Goal: Transaction & Acquisition: Obtain resource

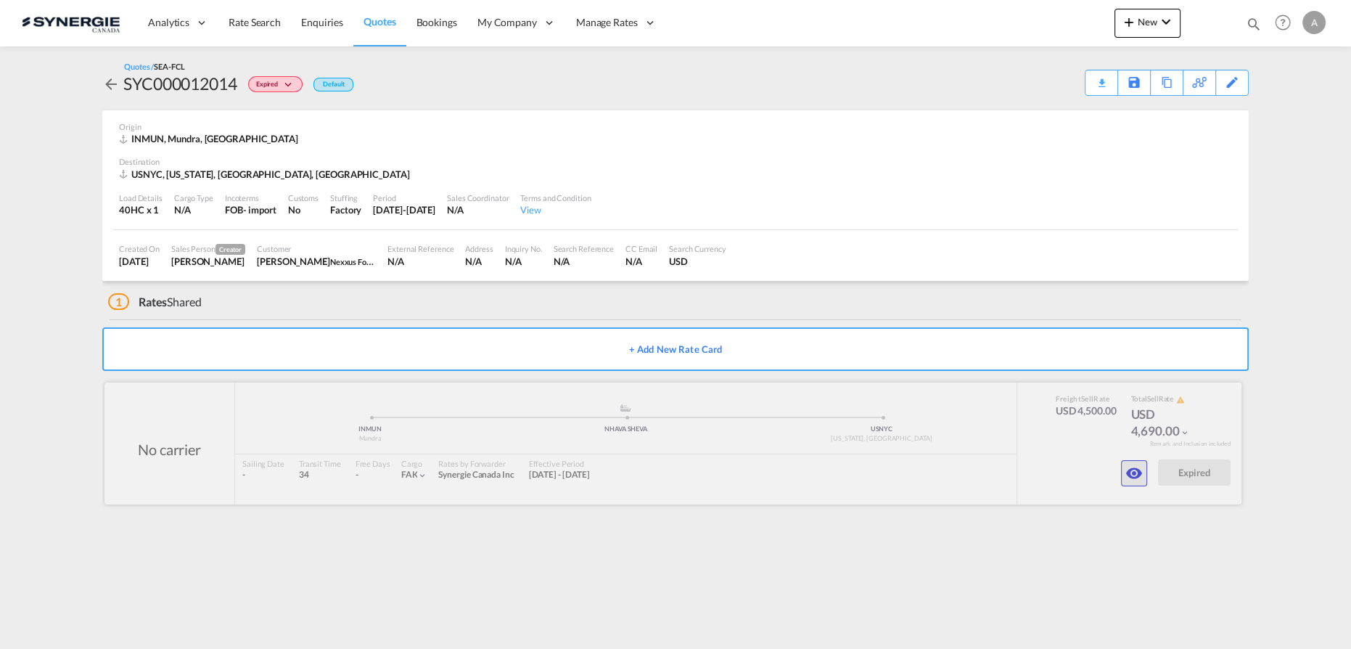
click at [1136, 477] on md-icon "icon-eye" at bounding box center [1134, 472] width 17 height 17
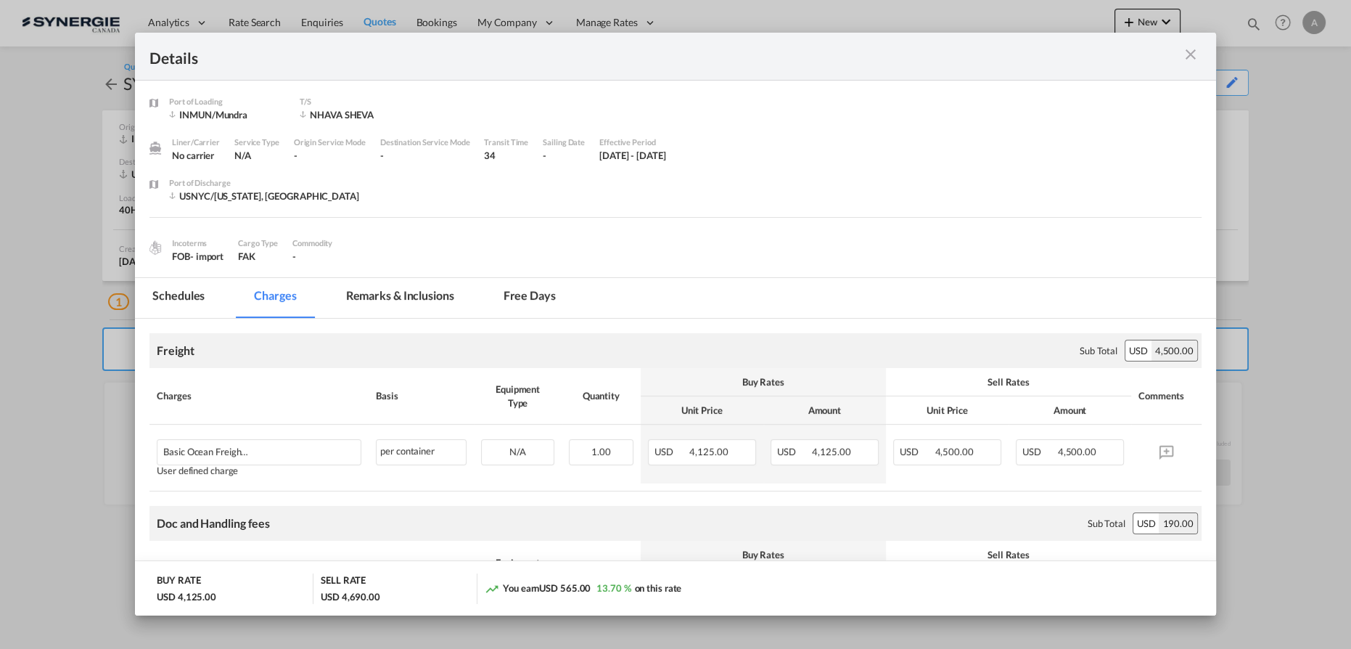
scroll to position [197, 0]
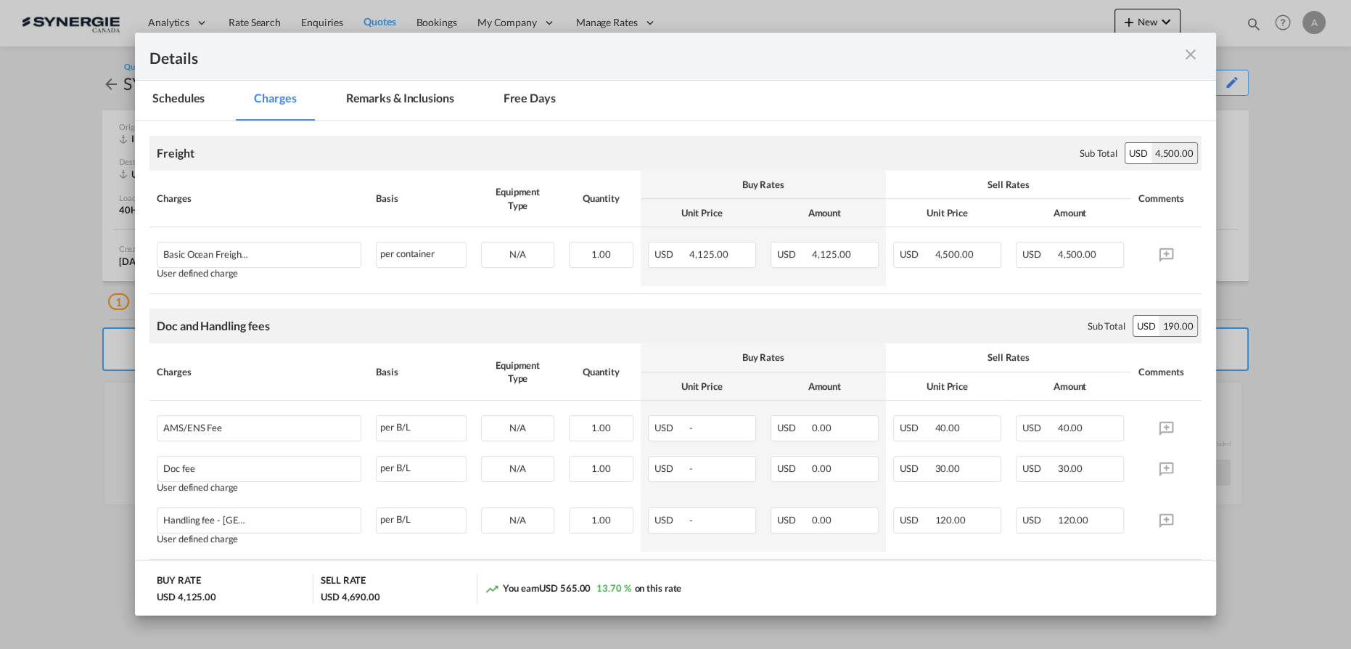
click at [360, 96] on md-tab-item "Remarks & Inclusions" at bounding box center [400, 101] width 143 height 40
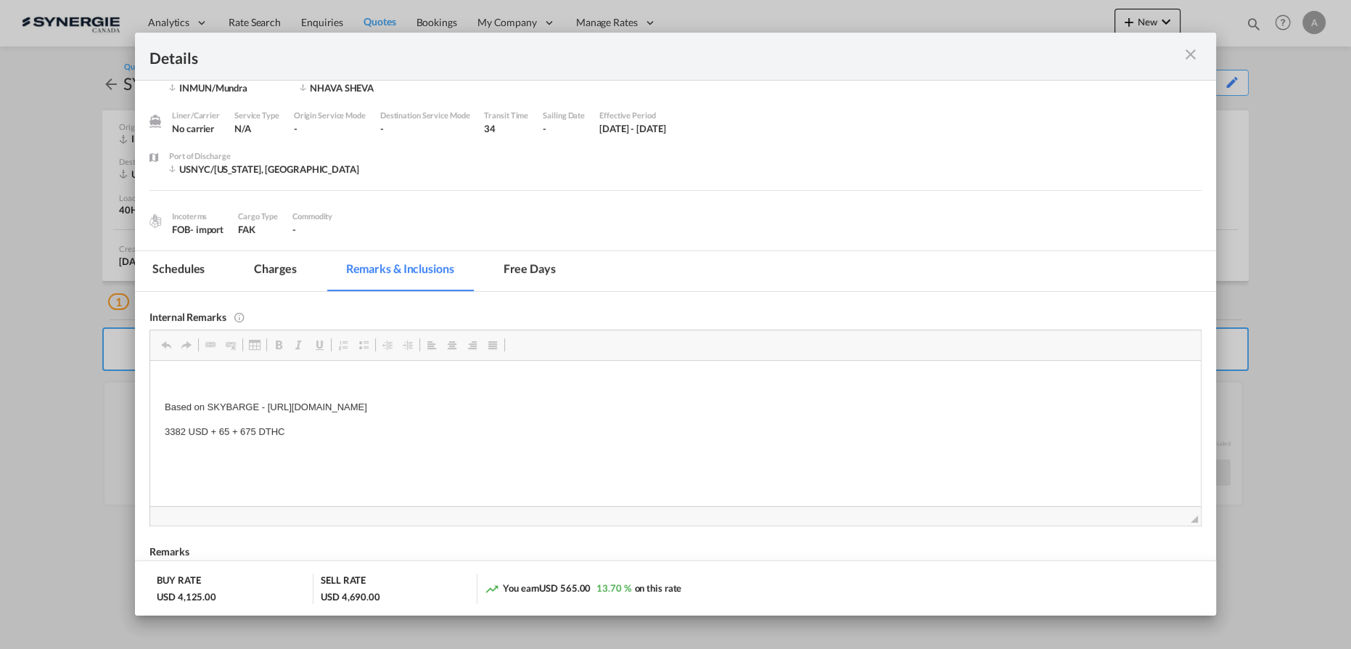
scroll to position [65, 0]
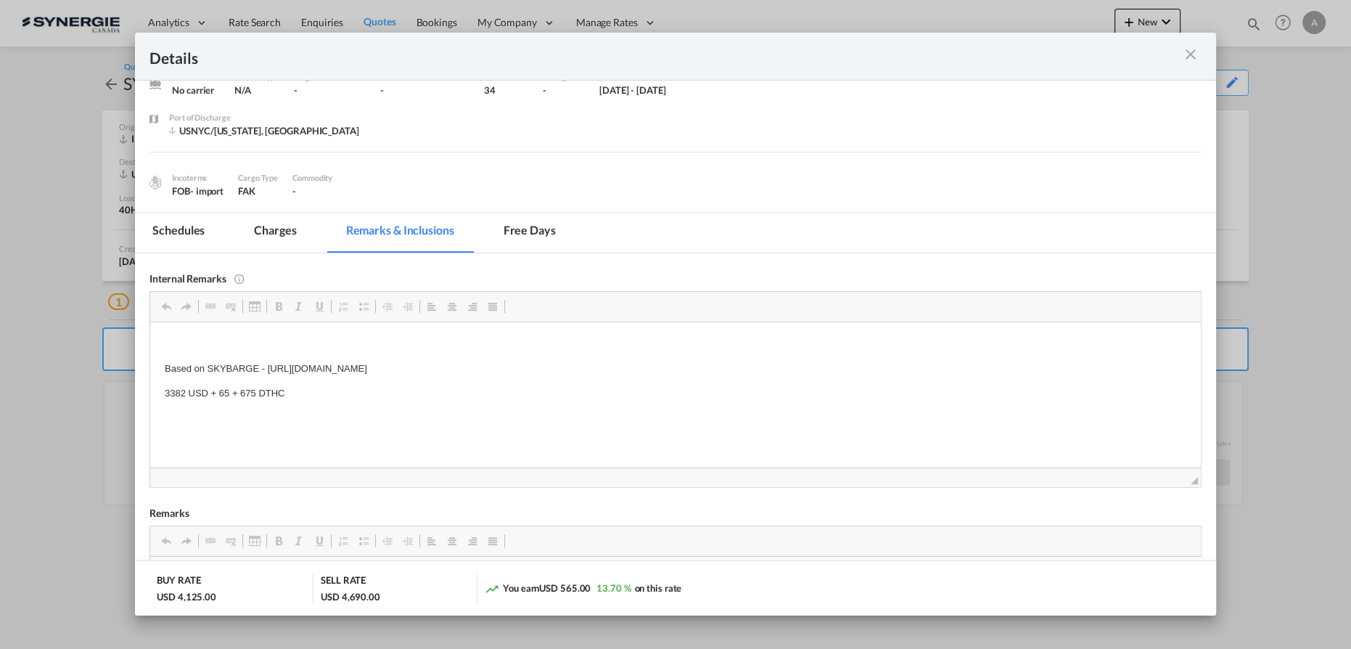
drag, startPoint x: 649, startPoint y: 373, endPoint x: 271, endPoint y: 356, distance: 379.2
click at [626, 358] on body "Based on SKYBARGE - https://app.frontapp.com/open/cnv_plohvin?key=cFXM8tKdMoLHt…" at bounding box center [676, 380] width 1022 height 89
click at [656, 368] on p "Based on SKYBARGE - https://app.frontapp.com/open/cnv_plohvin?key=cFXM8tKdMoLHt…" at bounding box center [676, 368] width 1022 height 15
drag, startPoint x: 654, startPoint y: 367, endPoint x: 267, endPoint y: 369, distance: 386.8
click at [267, 369] on p "Based on SKYBARGE - https://app.frontapp.com/open/cnv_plohvin?key=cFXM8tKdMoLHt…" at bounding box center [676, 368] width 1022 height 15
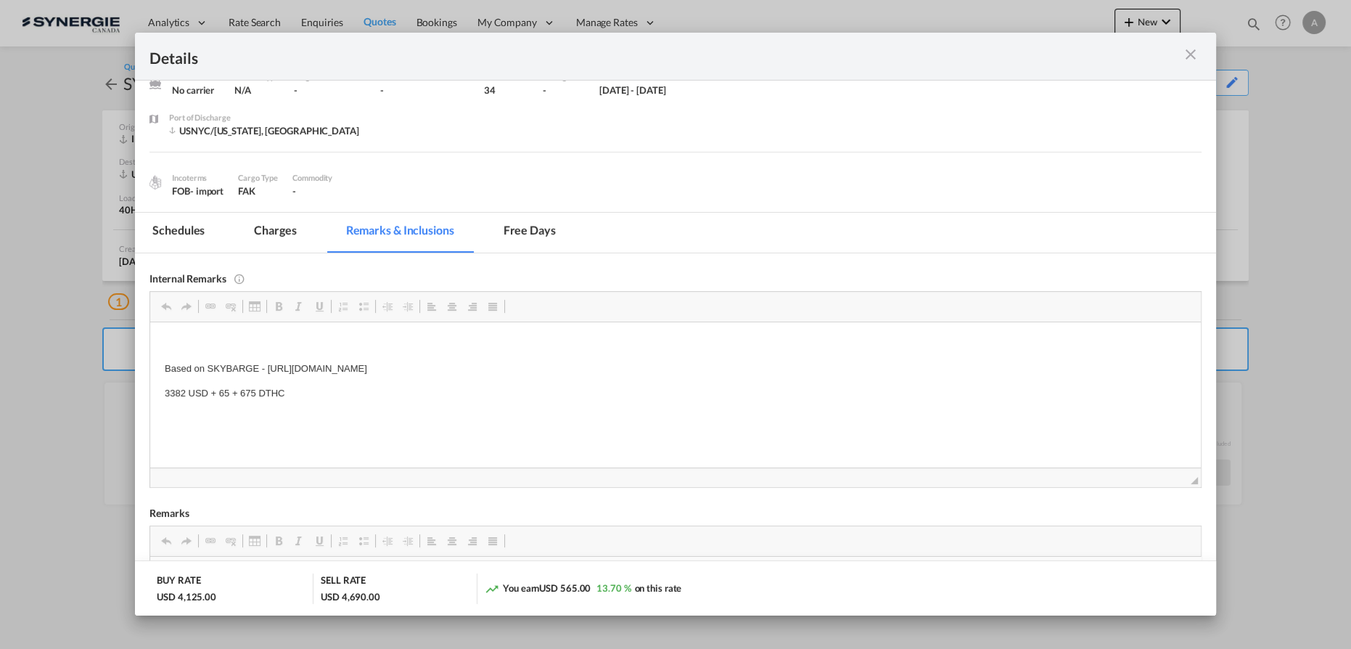
copy p "https://app.frontapp.com/open/cnv_plohvin?key=cFXM8tKdMoLHtxS52dAovyWx3cfPYK3U"
click at [1189, 58] on md-icon "icon-close m-3 fg-AAA8AD cursor" at bounding box center [1190, 54] width 17 height 17
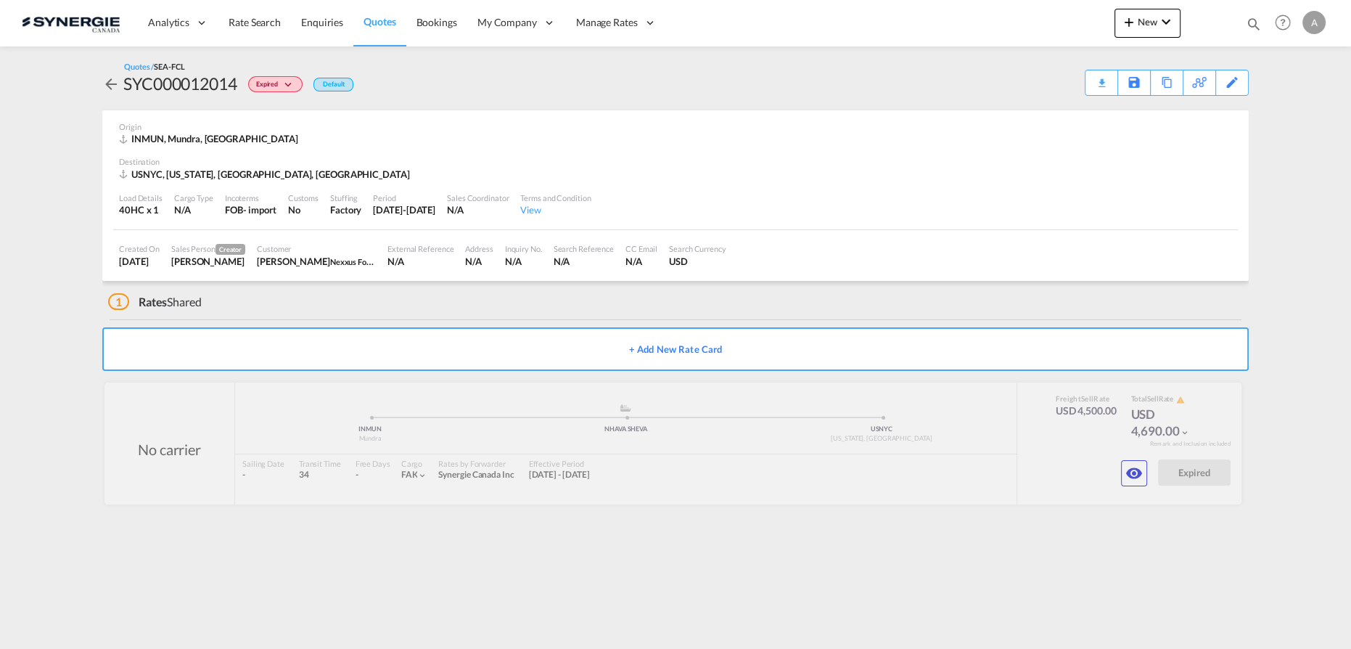
scroll to position [0, 0]
click at [1155, 89] on div "Copy Quote" at bounding box center [1150, 82] width 49 height 25
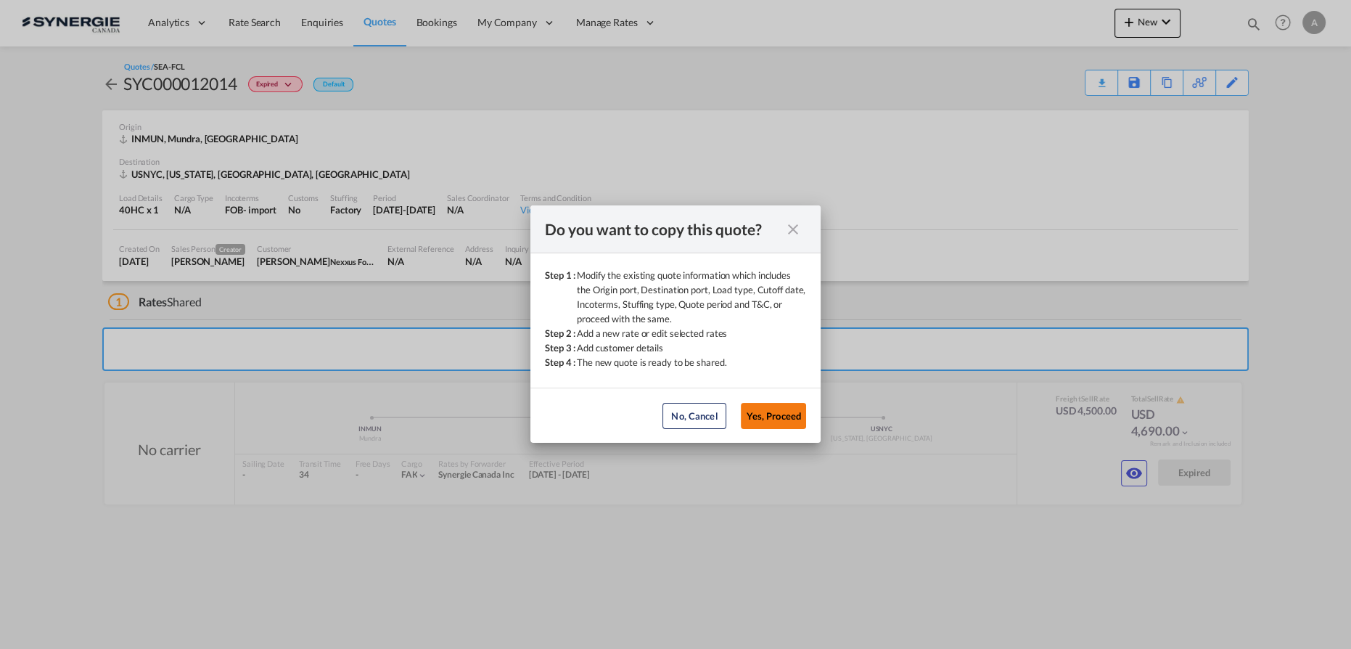
drag, startPoint x: 785, startPoint y: 421, endPoint x: 800, endPoint y: 414, distance: 16.2
click at [790, 419] on button "Yes, Proceed" at bounding box center [773, 416] width 65 height 26
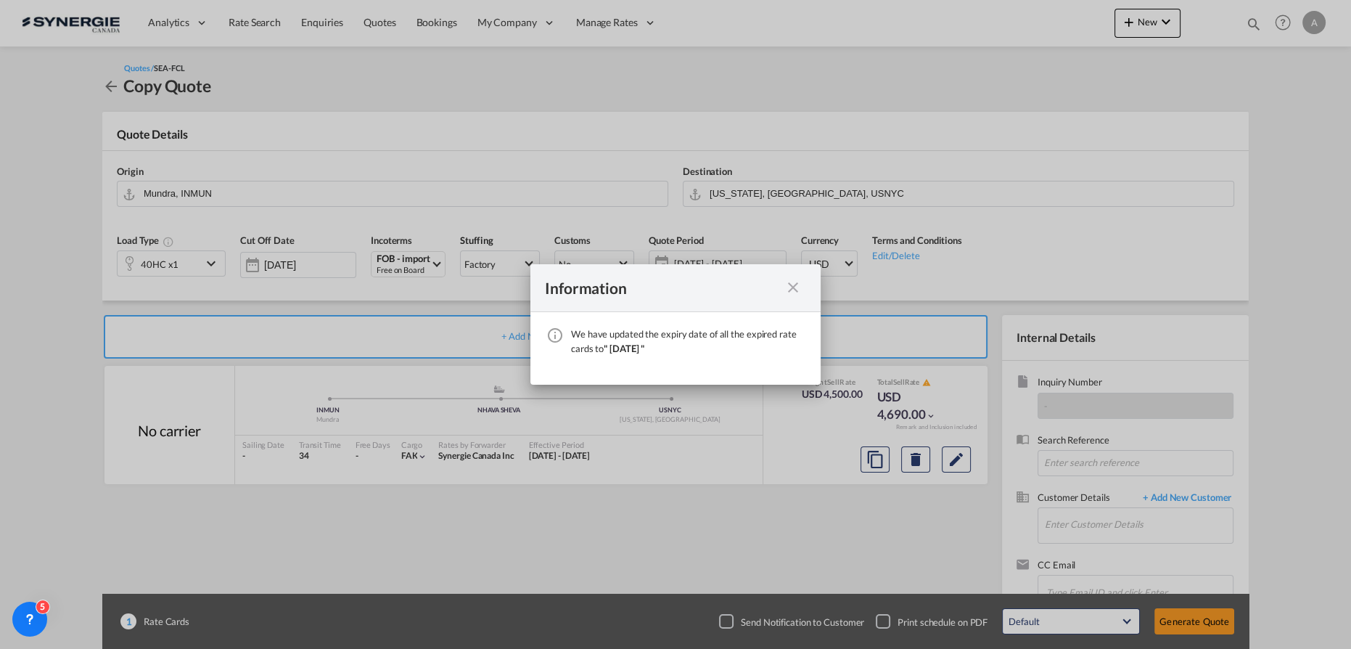
click at [798, 286] on md-icon "icon-close fg-AAA8AD cursor" at bounding box center [792, 287] width 17 height 17
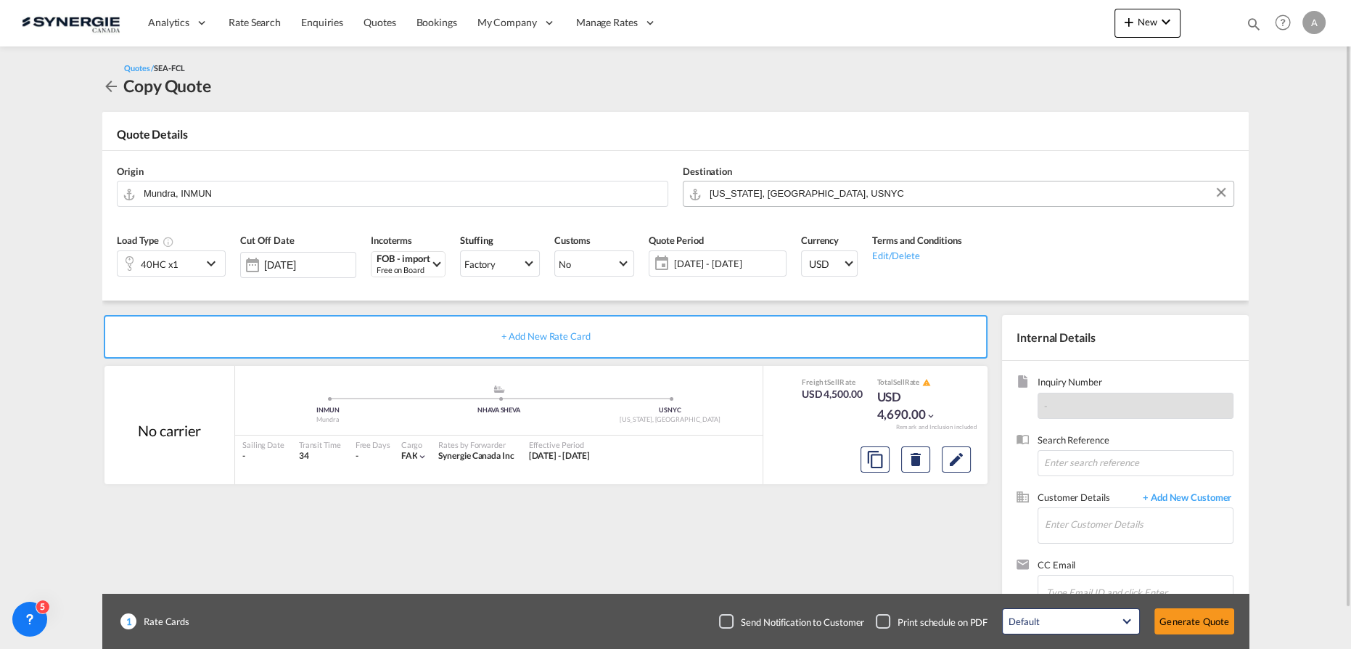
click at [861, 204] on md-autocomplete "New York, NY, USNYC" at bounding box center [967, 194] width 517 height 26
click at [857, 195] on input "New York, NY, USNYC" at bounding box center [968, 193] width 517 height 25
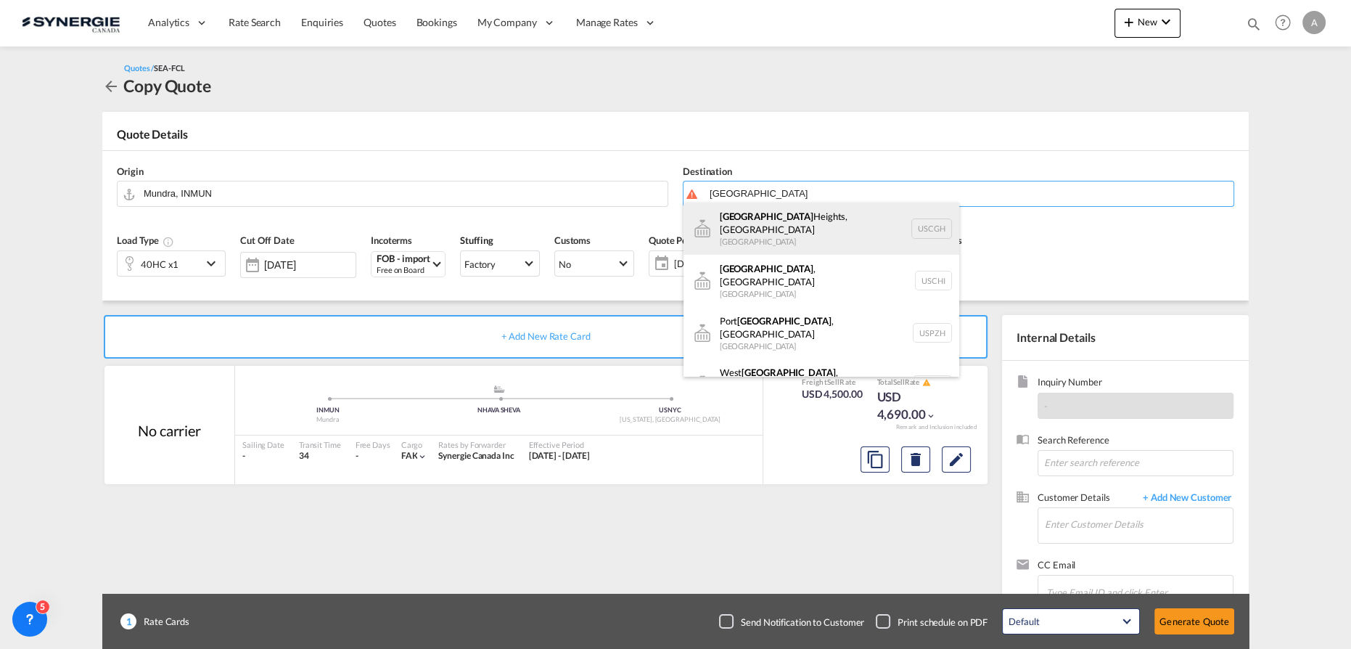
click at [816, 229] on div "Chicago Heights, IL United States USCGH" at bounding box center [822, 228] width 276 height 52
type input "Chicago Heights, IL, USCGH"
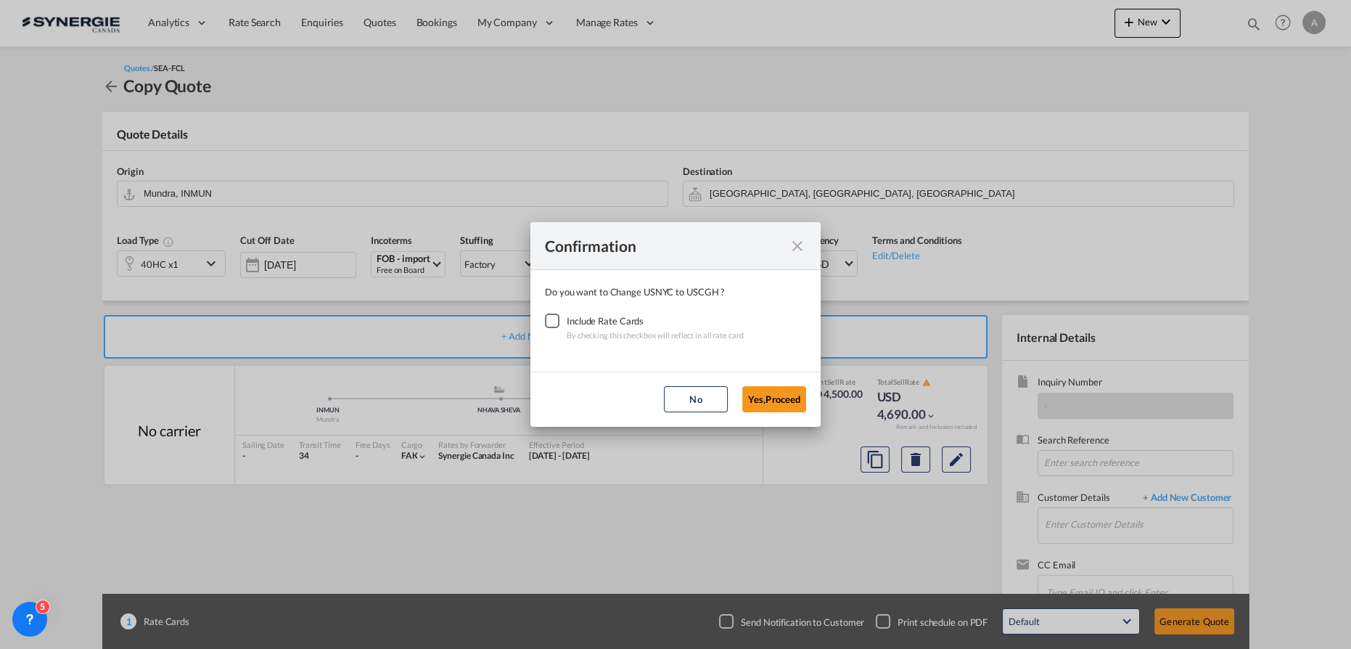
click at [545, 316] on div "Checkbox No Ink" at bounding box center [552, 320] width 15 height 15
click at [779, 402] on button "Yes,Proceed" at bounding box center [774, 399] width 64 height 26
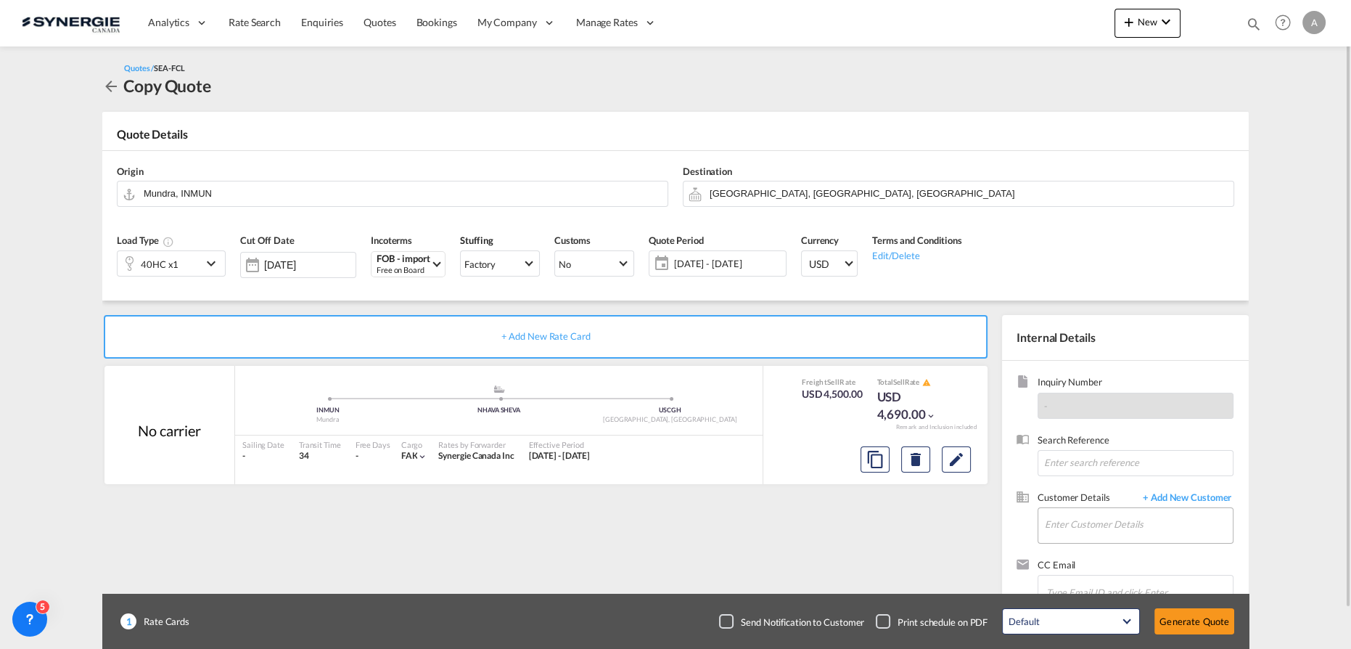
scroll to position [42, 0]
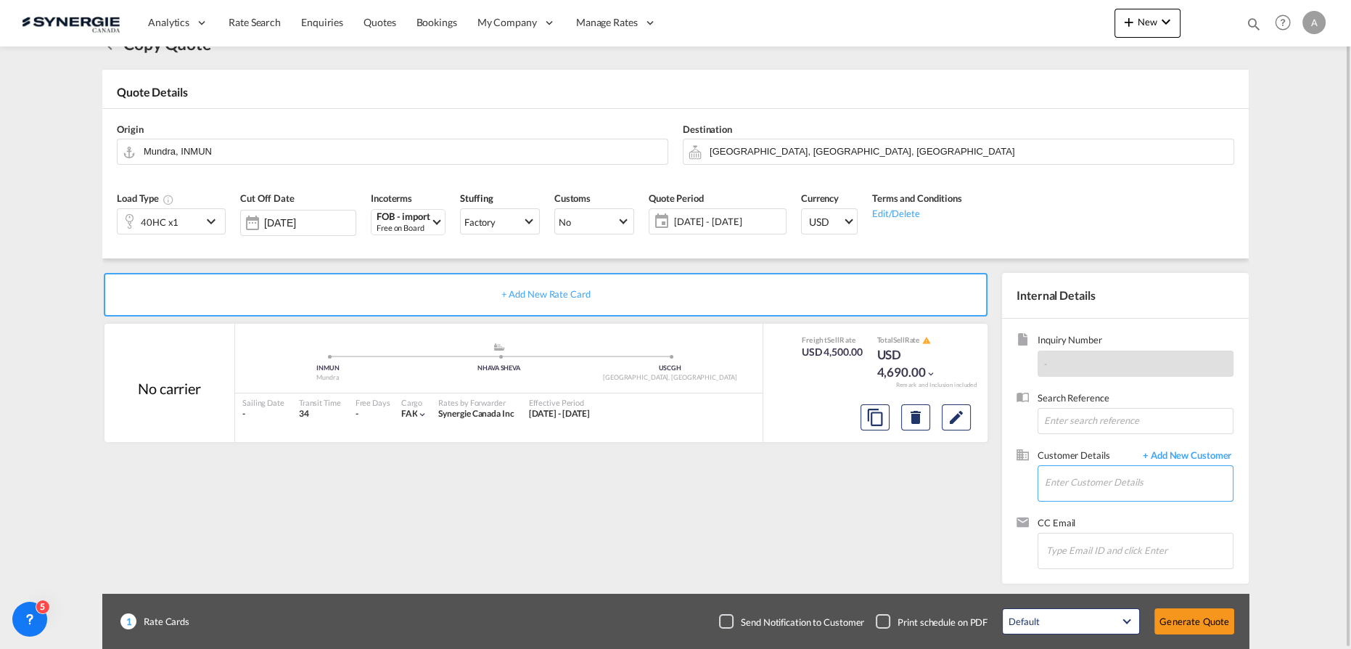
click at [1090, 475] on input "Enter Customer Details" at bounding box center [1139, 482] width 188 height 33
click at [1085, 452] on div "Richard Brazeau operations@ nexxus foods.com | Nexxus Foods" at bounding box center [1182, 444] width 276 height 39
type input "Nexxus Foods, Richard Brazeau, operations@nexxusfoods.com"
click at [710, 218] on span "15 Sep - 15 Oct 2025" at bounding box center [728, 221] width 108 height 13
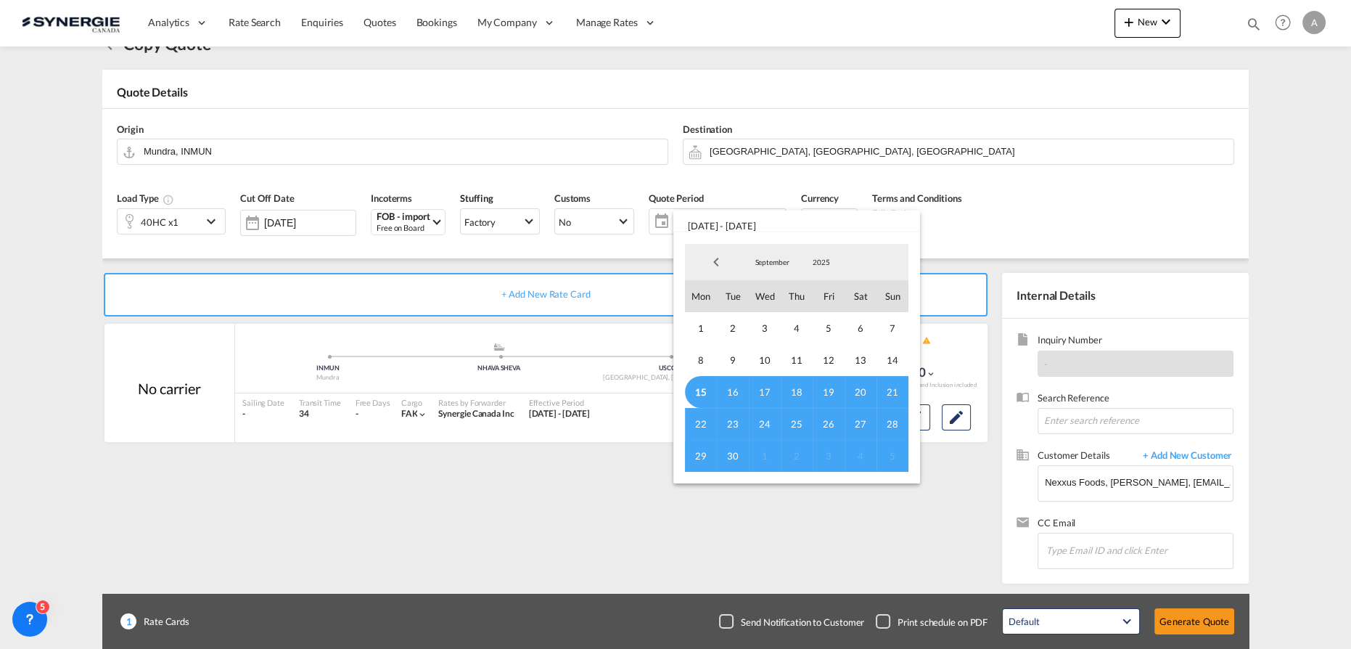
click at [695, 388] on span "15" at bounding box center [701, 392] width 32 height 32
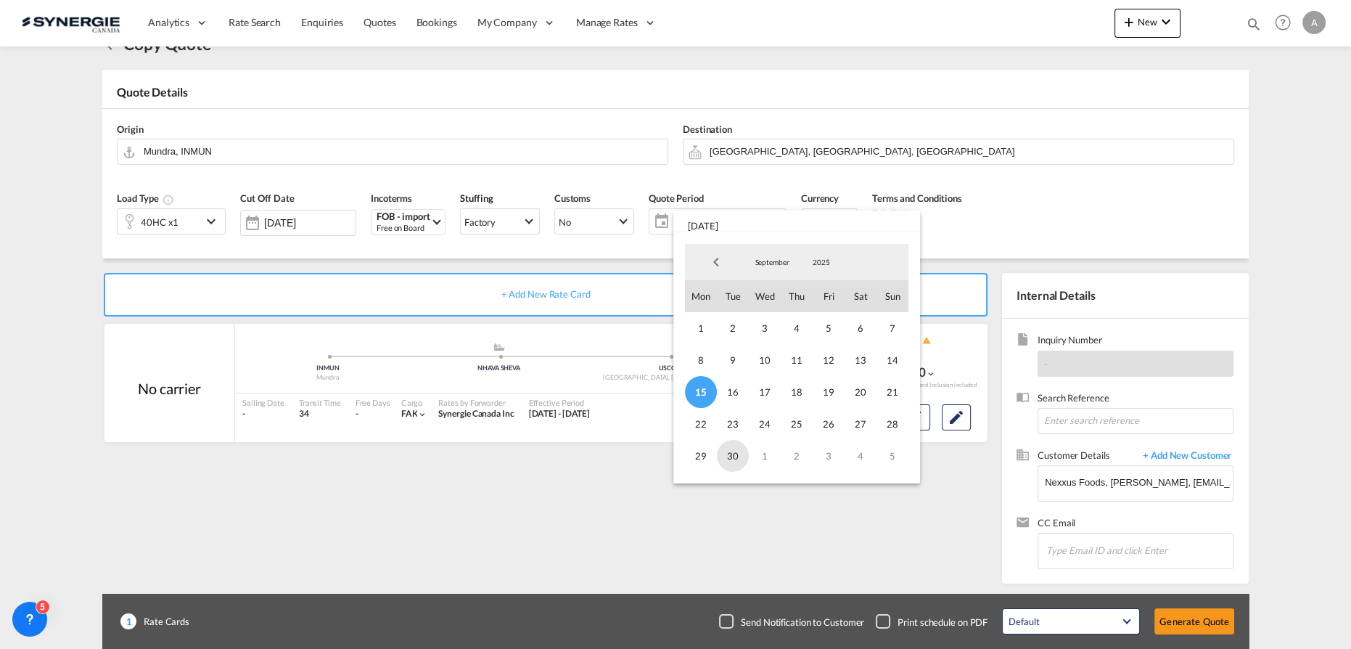
click at [731, 456] on span "30" at bounding box center [733, 456] width 32 height 32
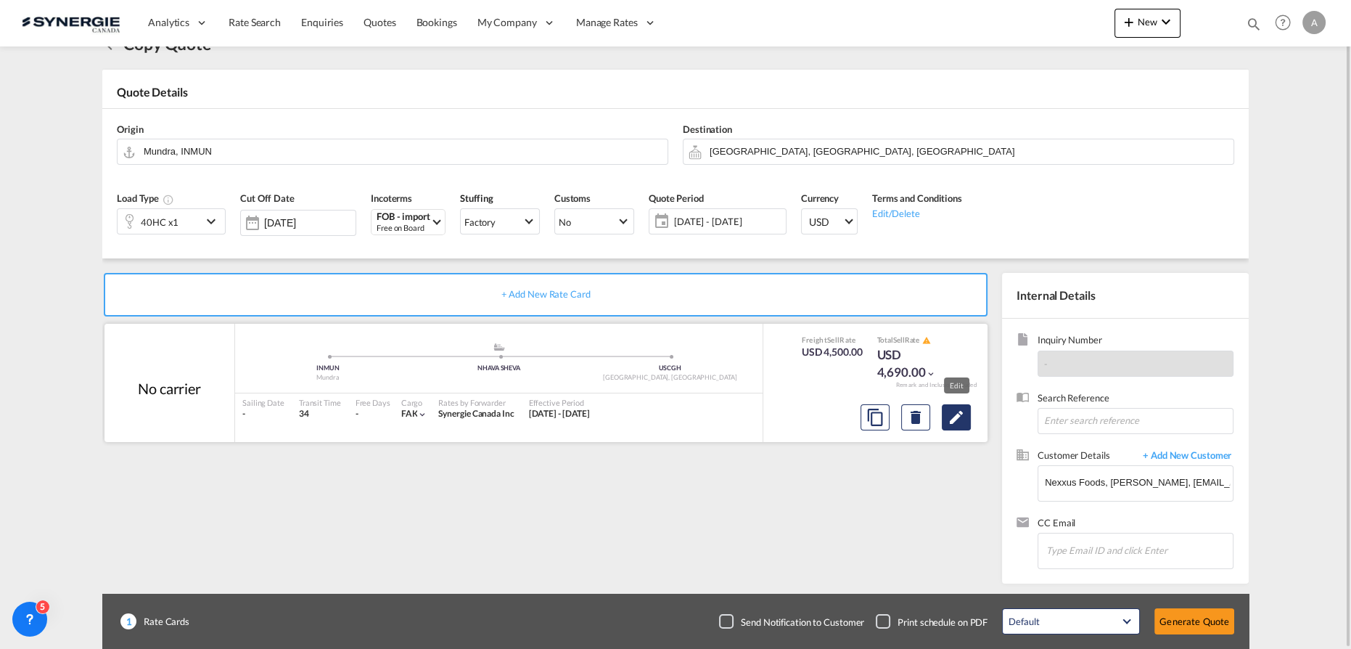
click at [950, 415] on md-icon "Edit" at bounding box center [956, 417] width 17 height 17
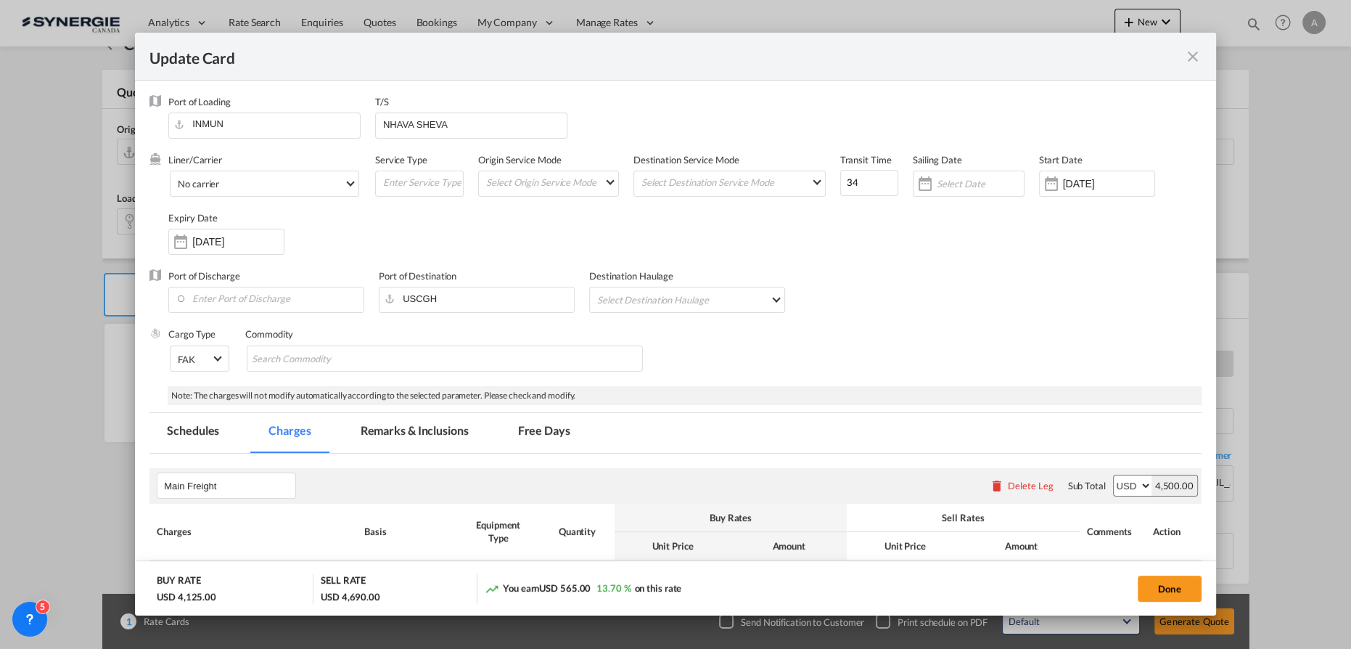
click at [1094, 182] on input "02 Jun 2025" at bounding box center [1108, 184] width 91 height 12
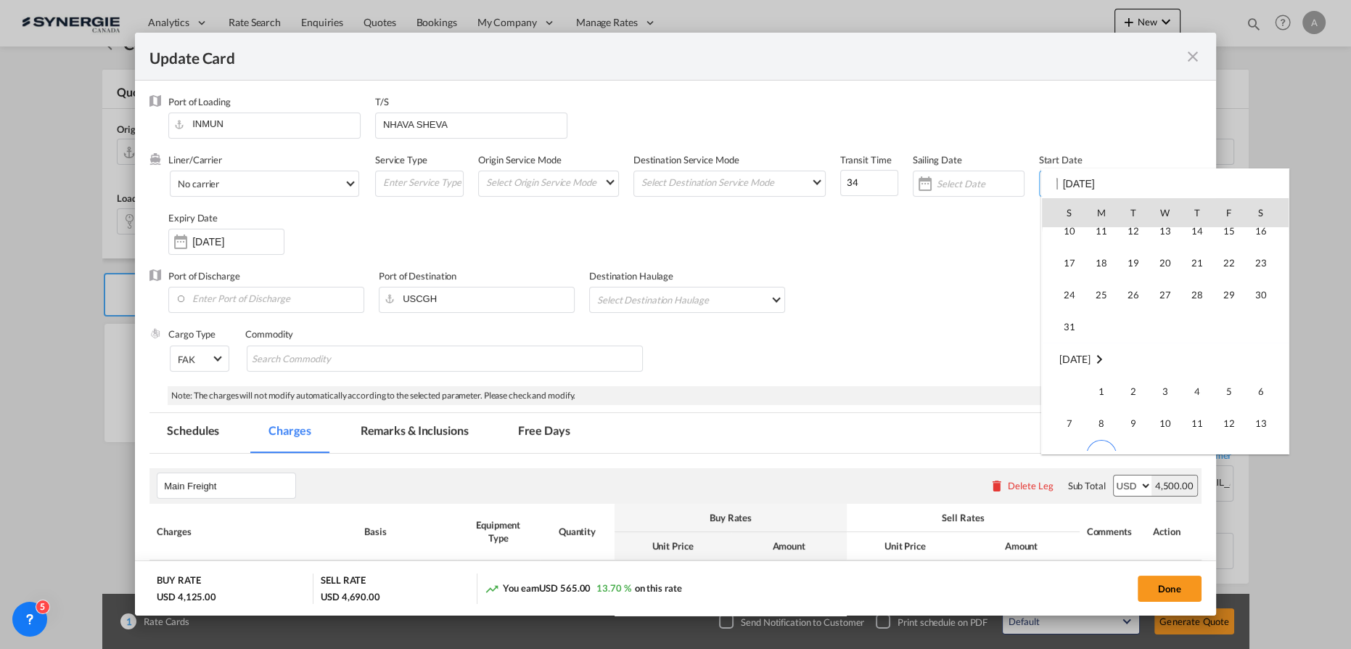
scroll to position [336092, 0]
click at [1103, 398] on span "15" at bounding box center [1101, 389] width 30 height 30
type input "15 Sep 2025"
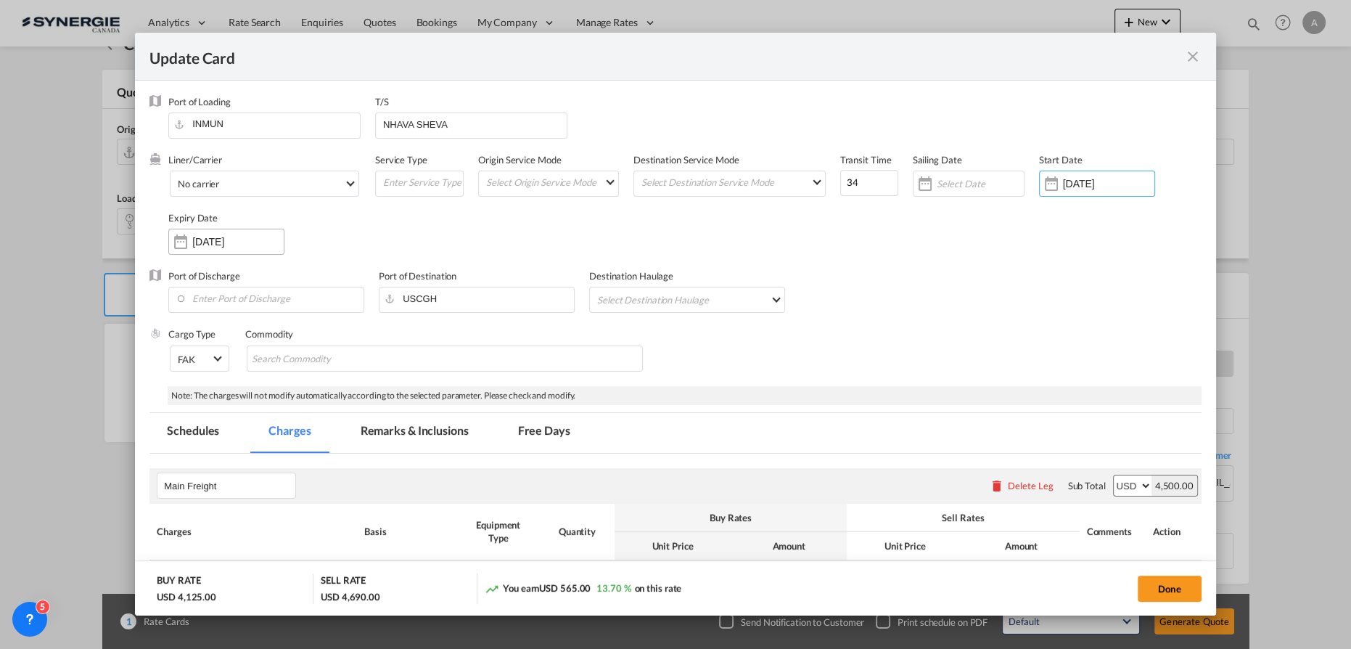
click at [222, 243] on input "15 Oct 2025" at bounding box center [237, 242] width 91 height 12
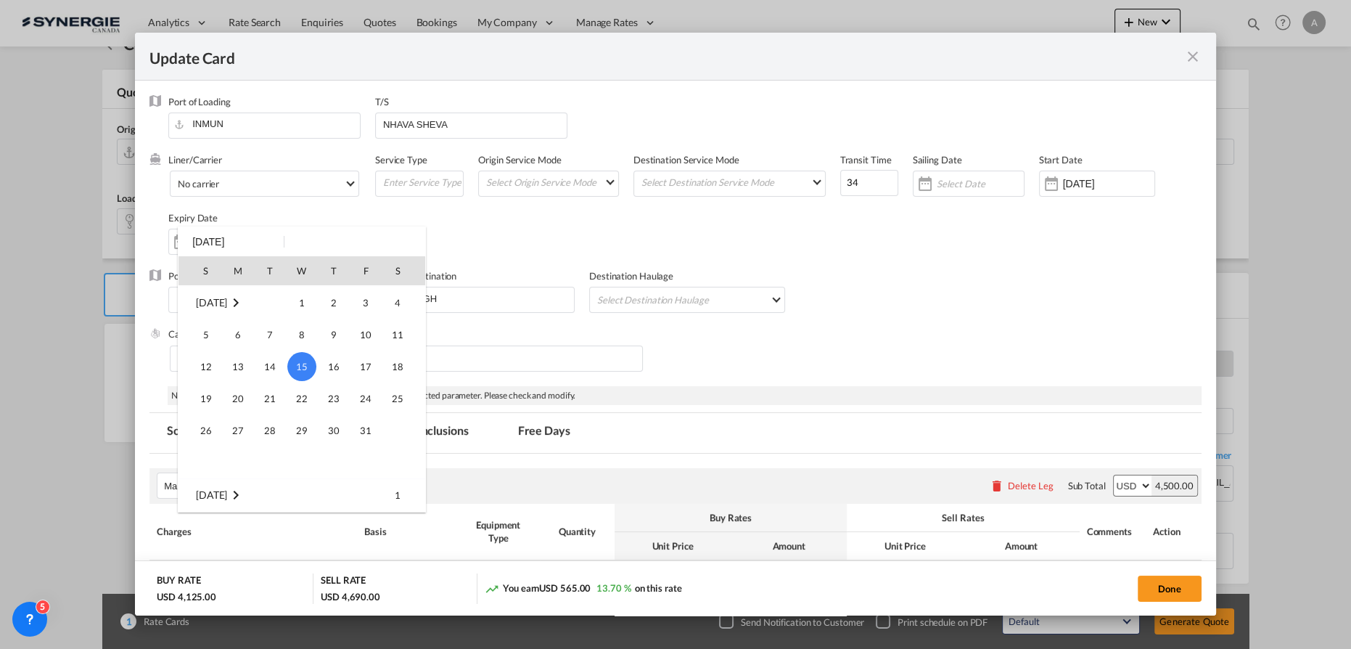
scroll to position [126, 0]
click at [268, 338] on span "30" at bounding box center [269, 335] width 29 height 29
type input "30 Sep 2025"
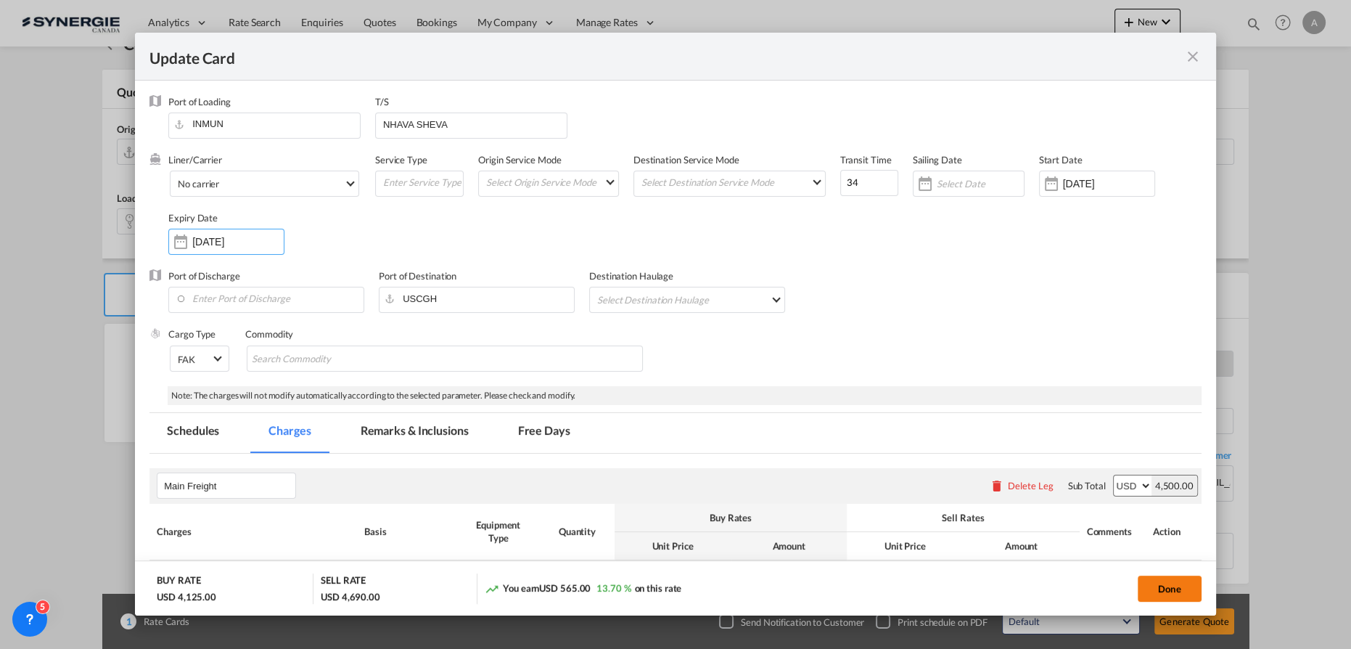
click at [1174, 591] on button "Done" at bounding box center [1170, 588] width 64 height 26
type input "14 Sep 2025"
type input "29 Sep 2025"
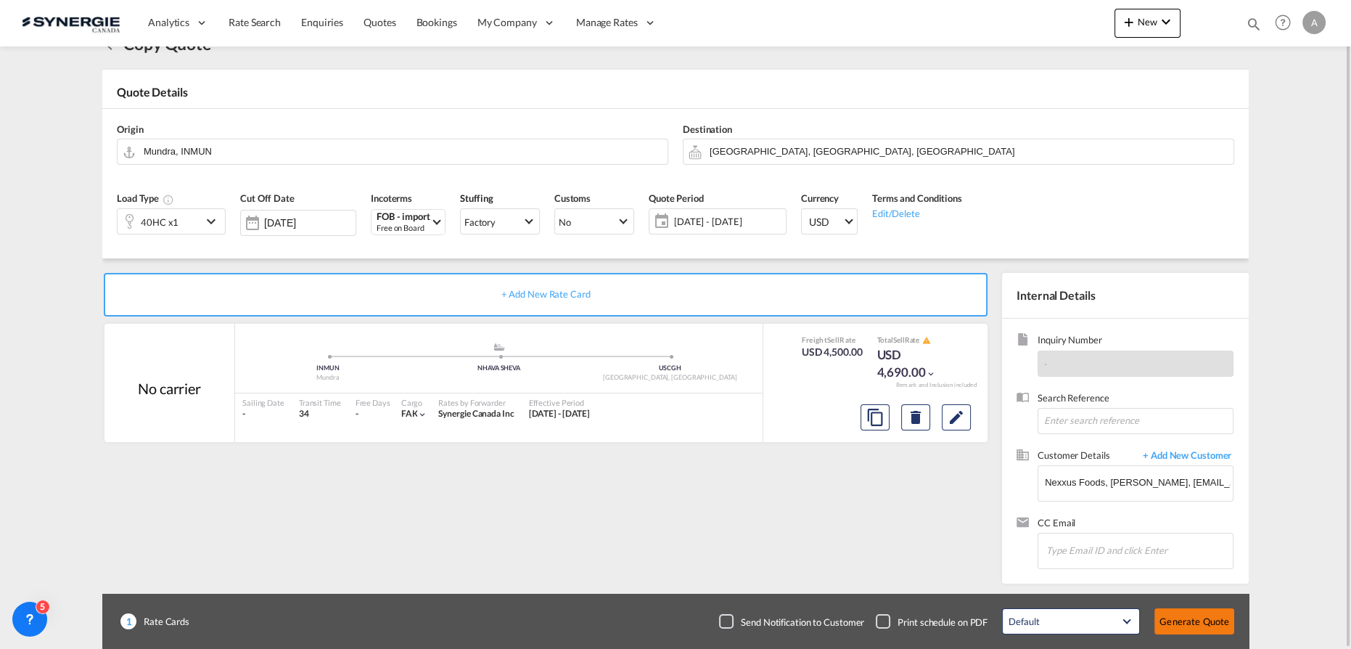
click at [1210, 612] on button "Generate Quote" at bounding box center [1195, 621] width 80 height 26
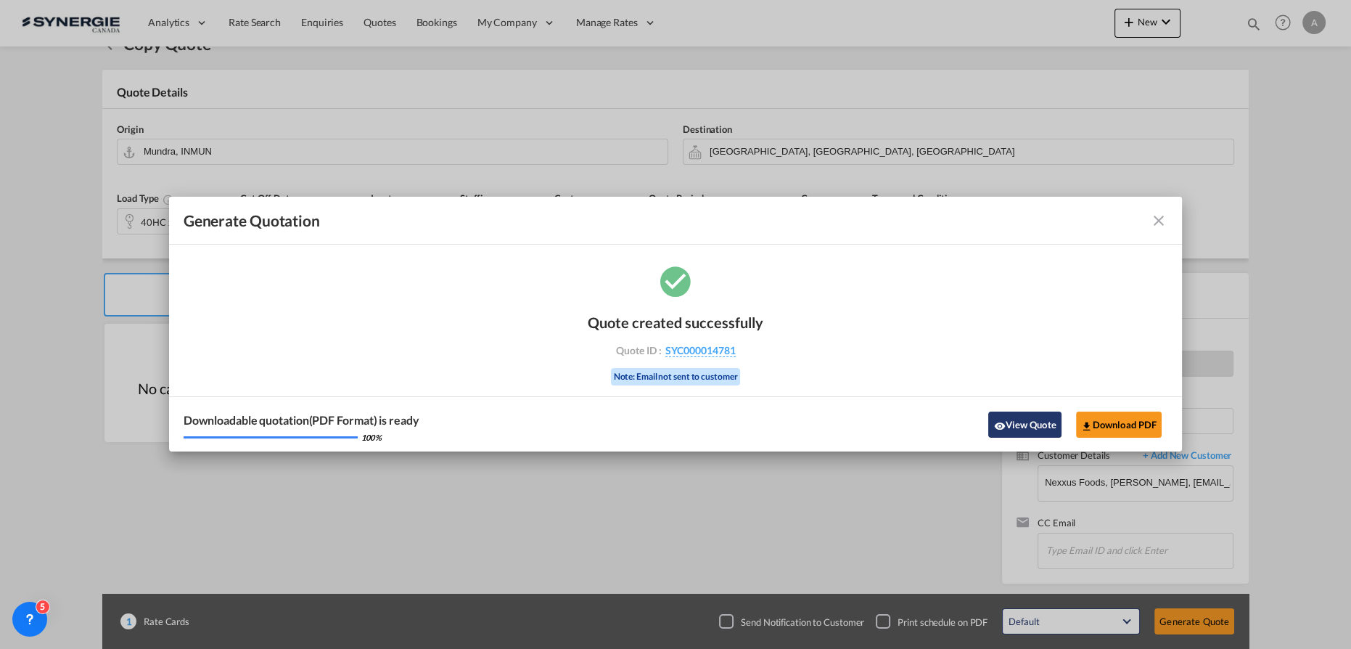
click at [1021, 425] on button "View Quote" at bounding box center [1024, 424] width 73 height 26
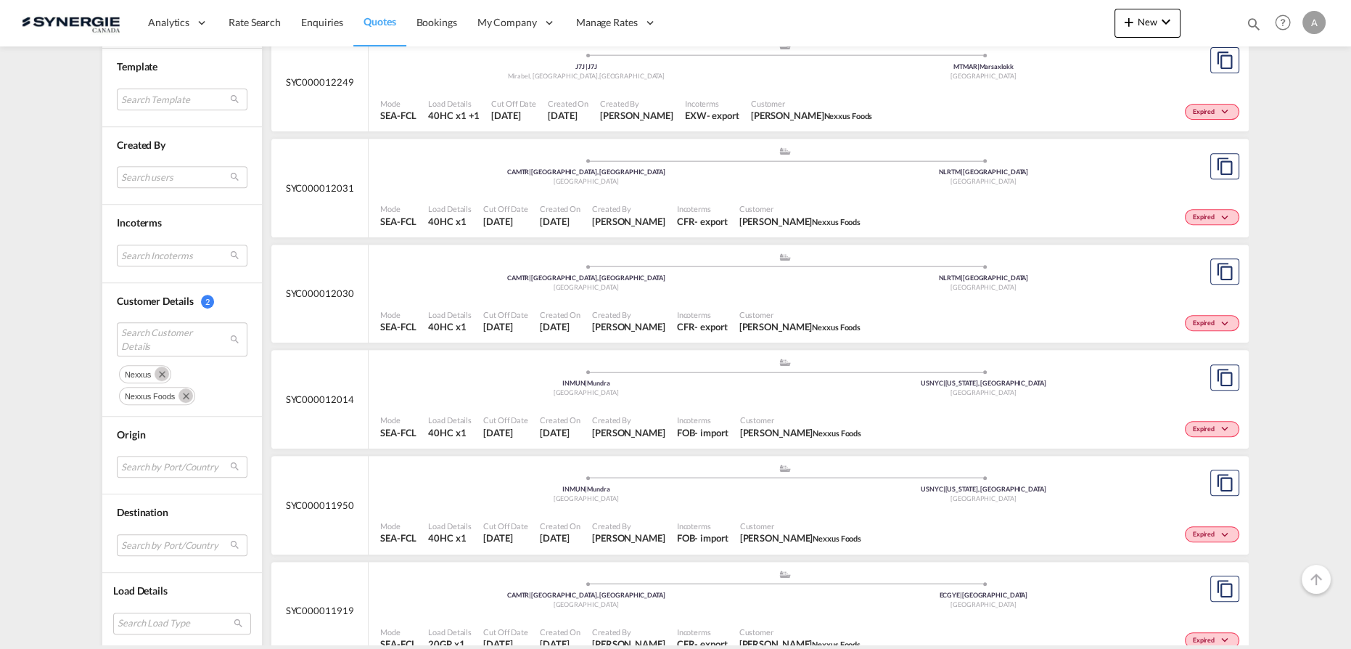
scroll to position [923, 0]
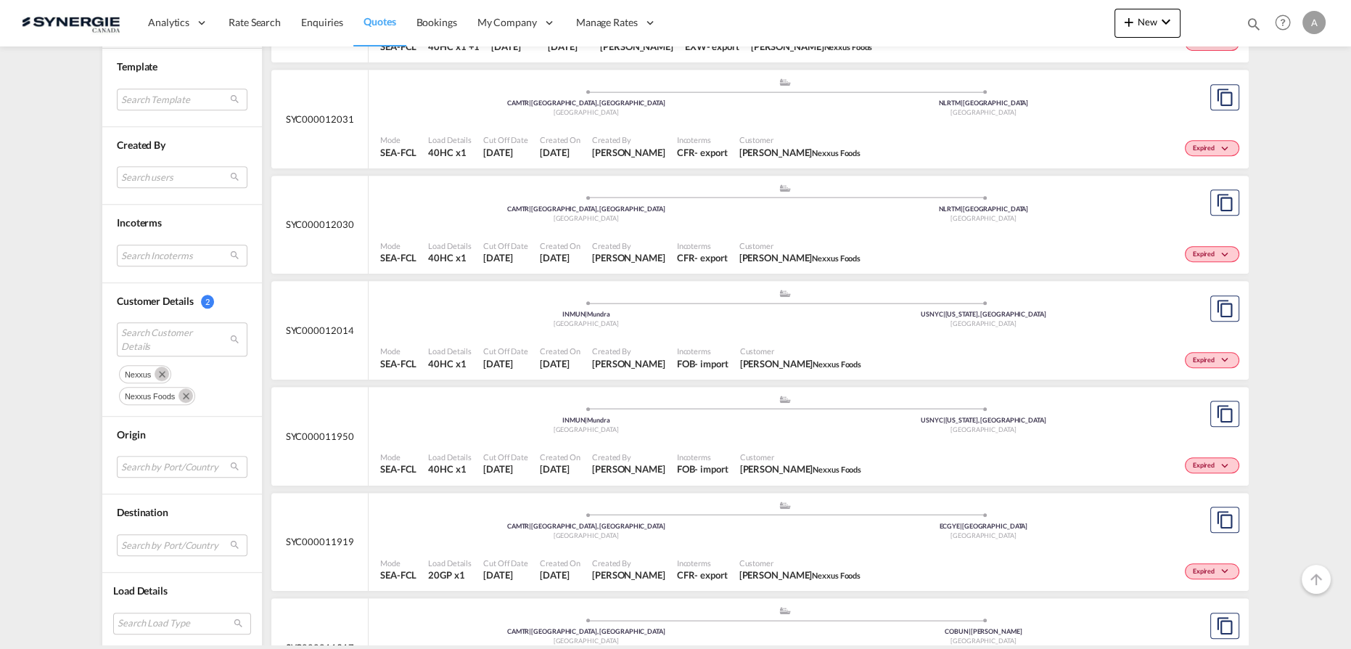
click at [155, 367] on md-icon "Remove" at bounding box center [162, 373] width 15 height 15
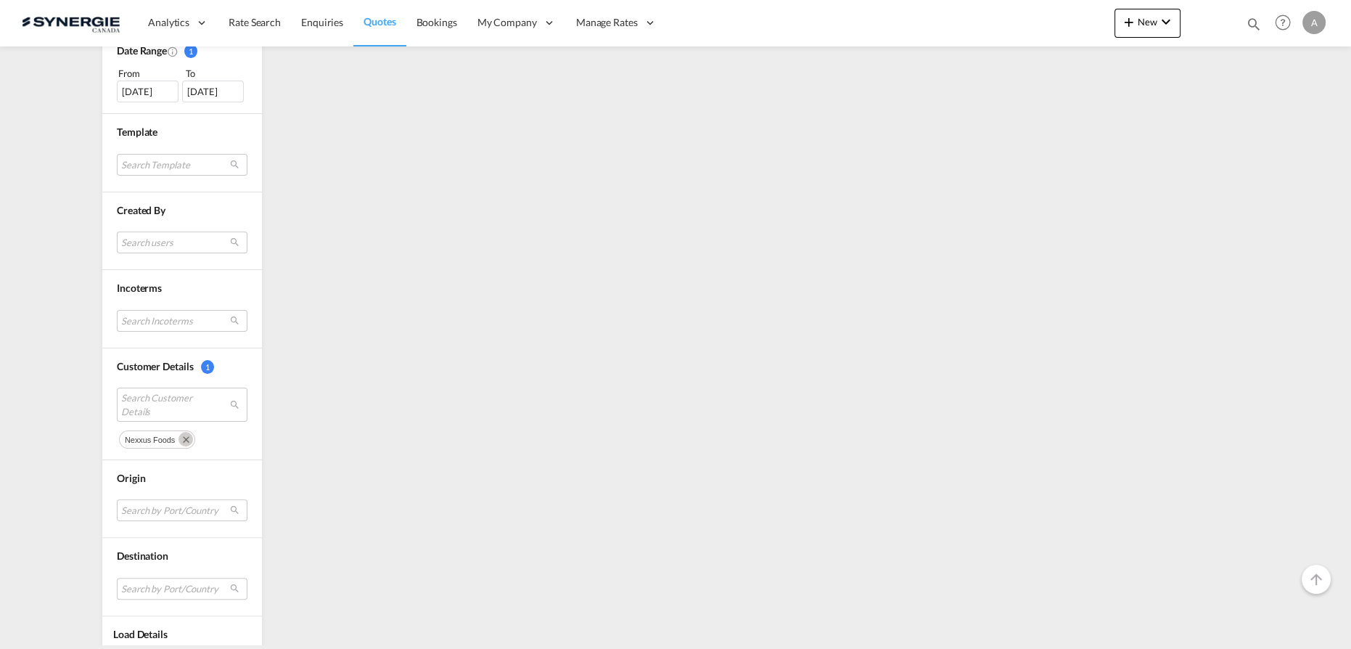
scroll to position [462, 0]
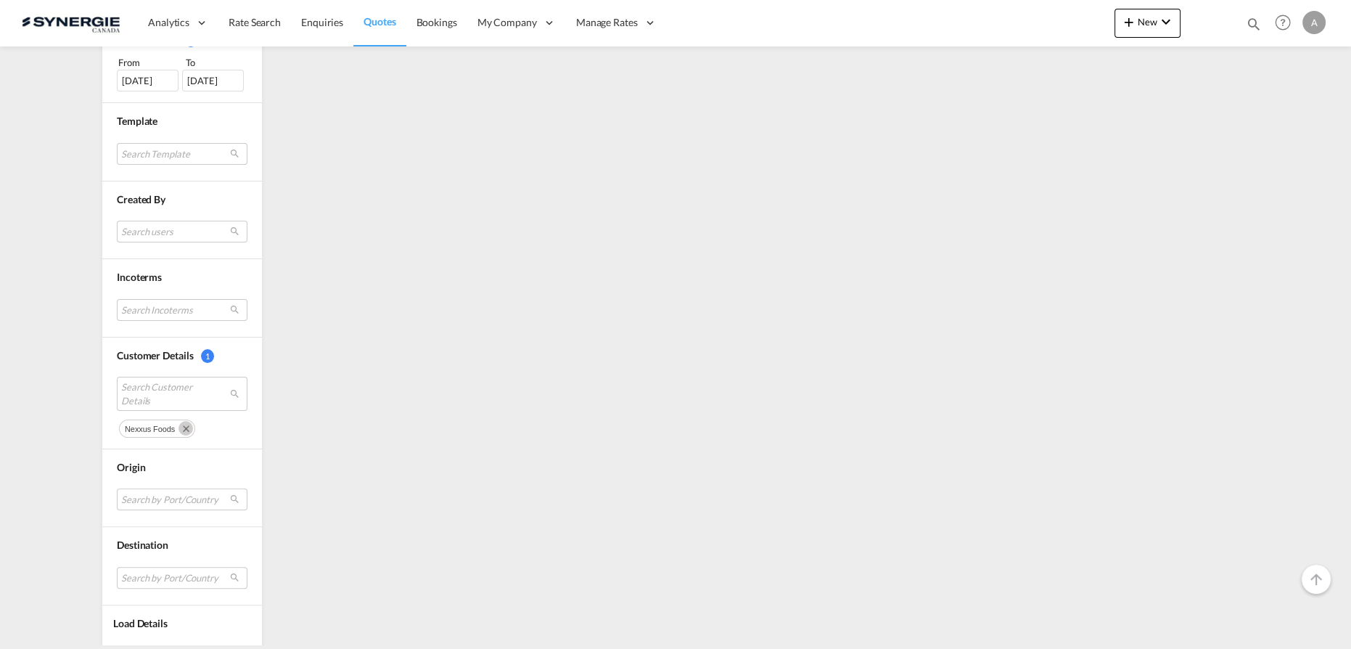
click at [179, 425] on md-icon "Remove" at bounding box center [186, 428] width 15 height 15
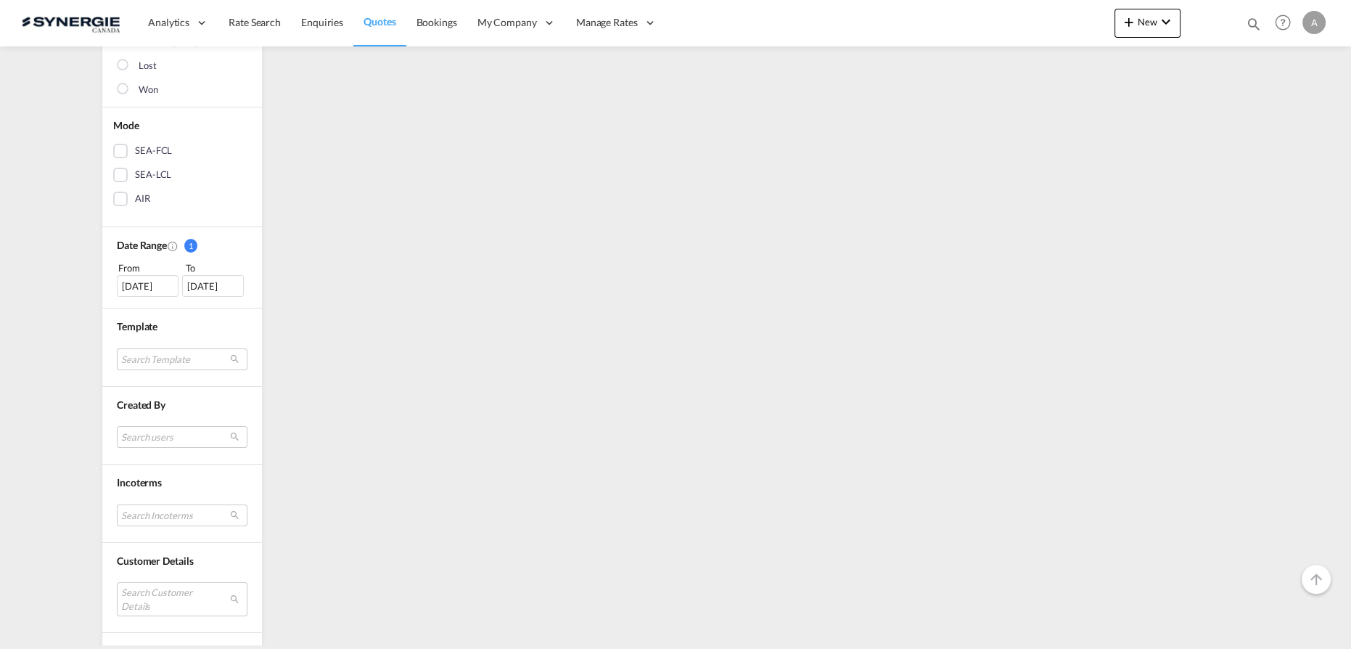
scroll to position [472, 0]
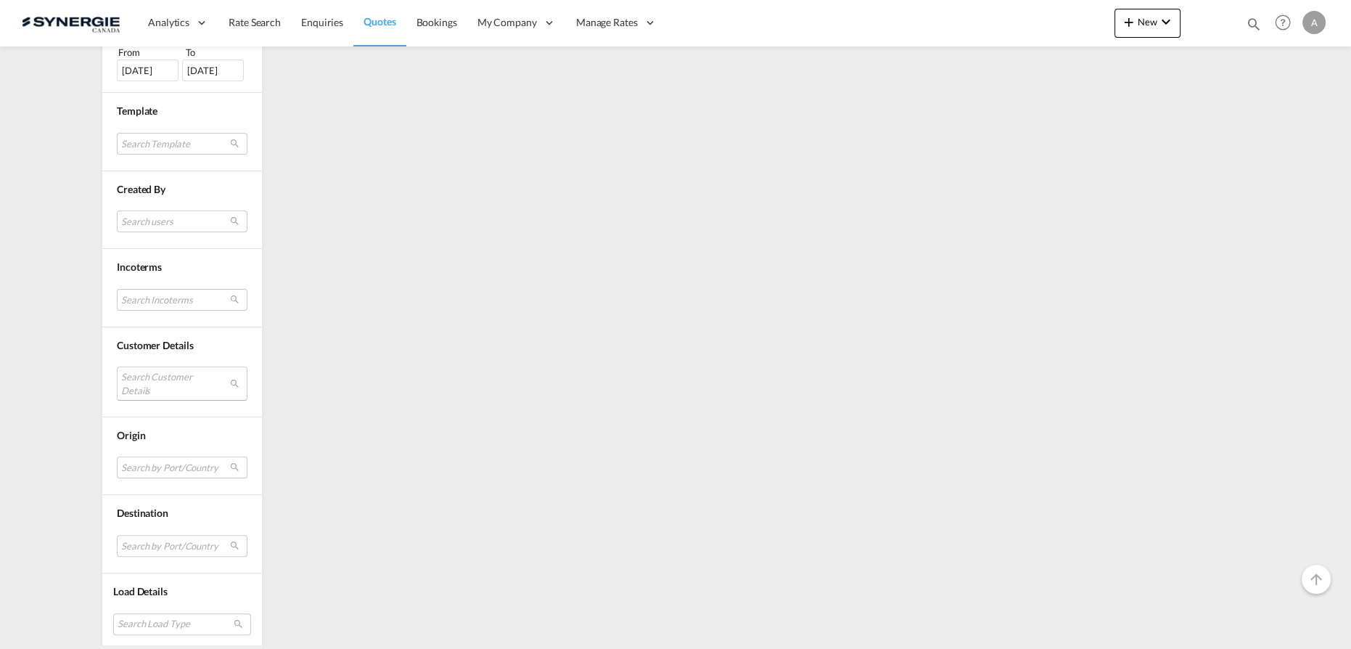
click at [151, 379] on md-select "Search Customer Details" at bounding box center [182, 382] width 131 height 33
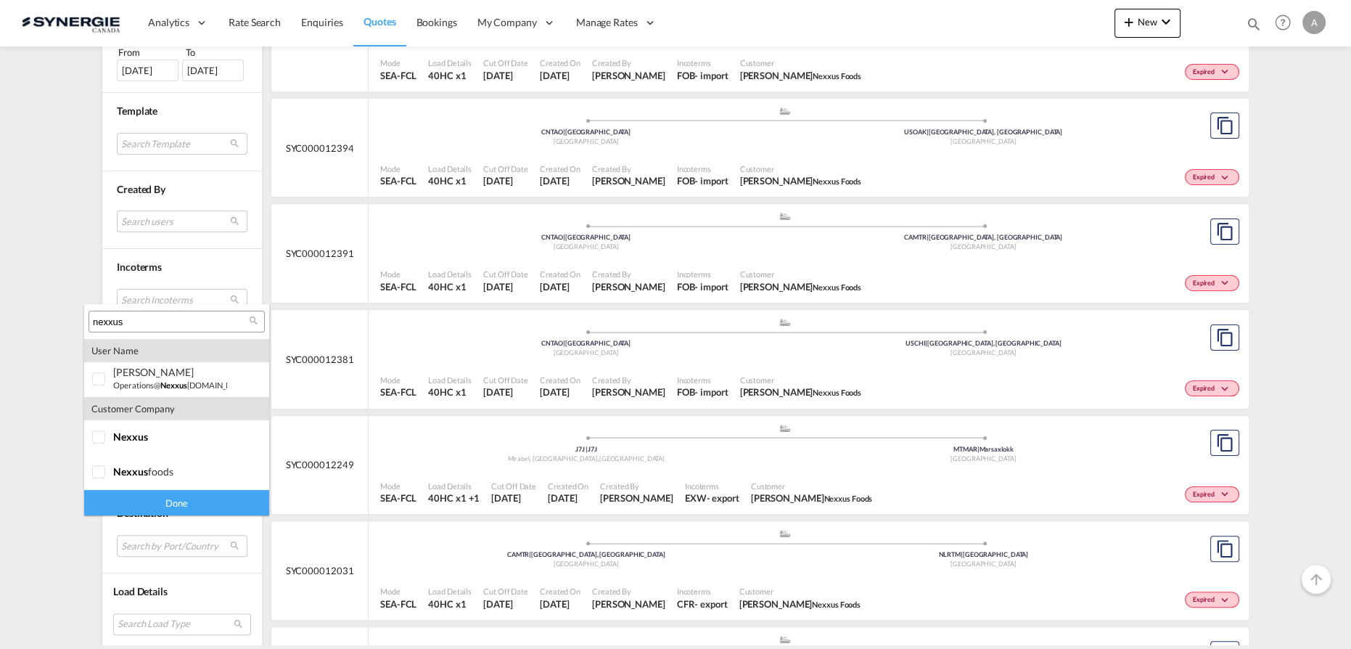
click at [155, 321] on input "nexxus" at bounding box center [171, 322] width 156 height 13
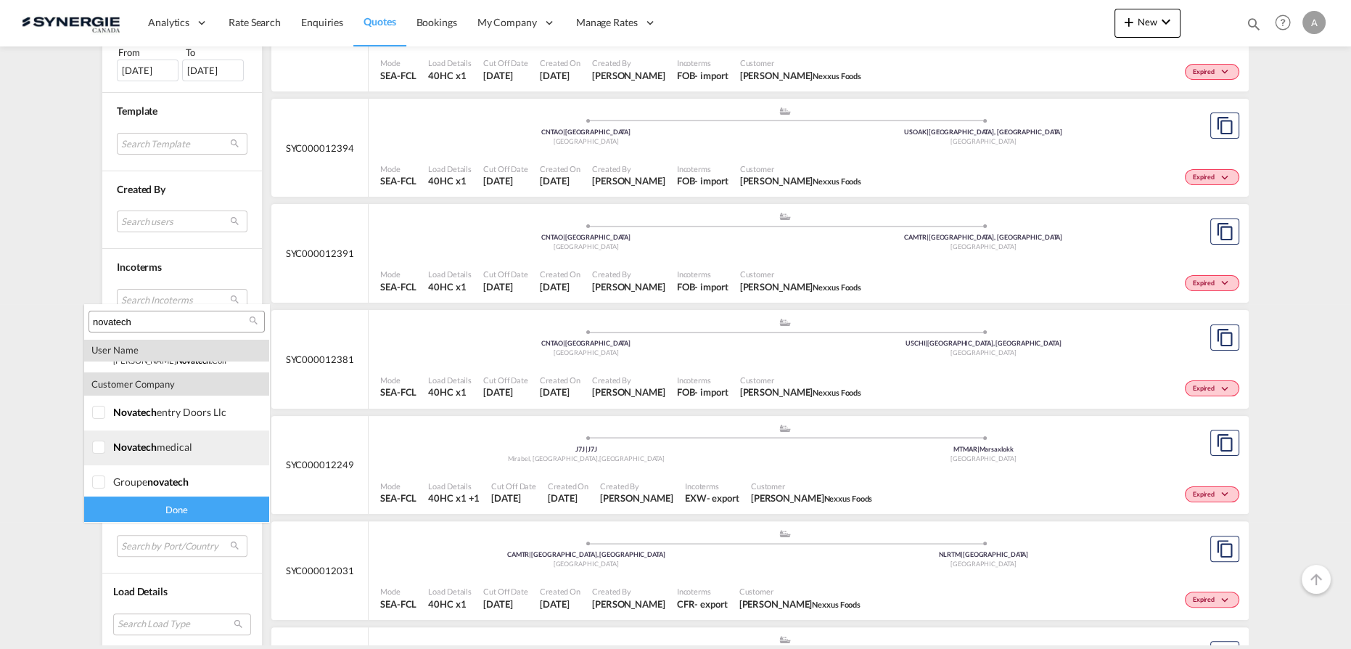
scroll to position [133, 0]
type input "novatech"
click at [99, 415] on div at bounding box center [99, 409] width 15 height 15
click at [99, 451] on div at bounding box center [99, 444] width 15 height 15
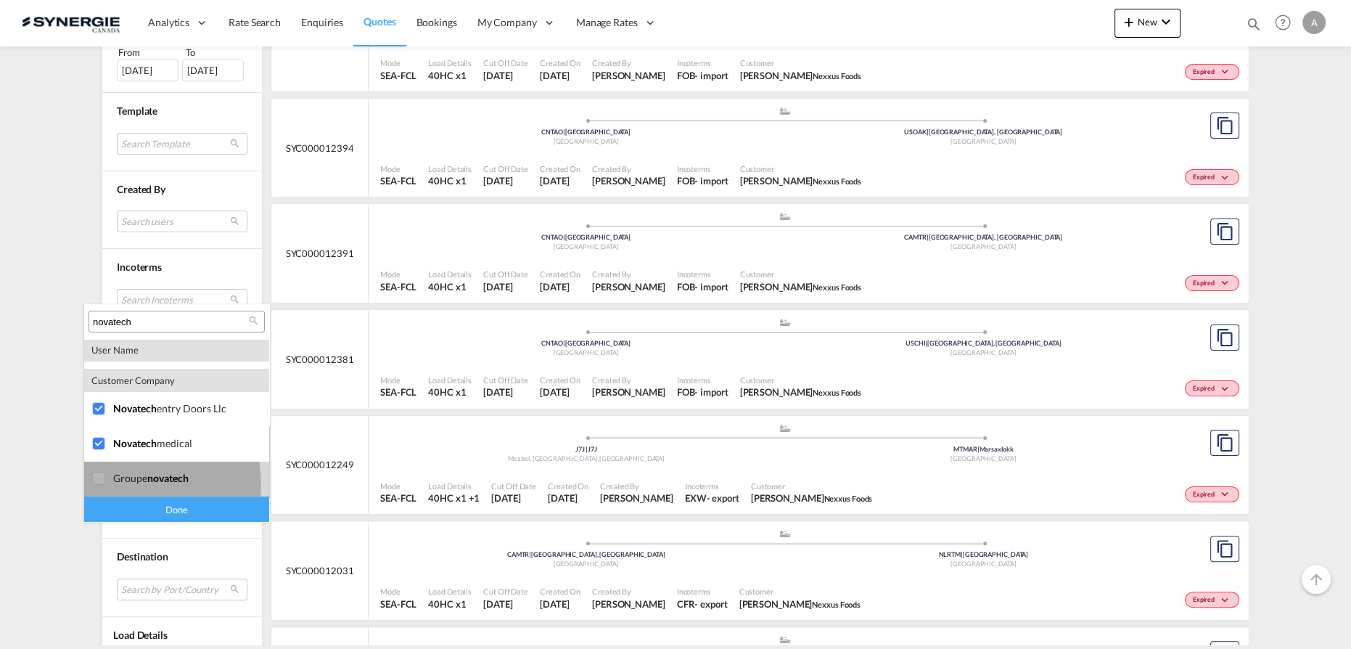
click at [100, 485] on div at bounding box center [99, 479] width 15 height 15
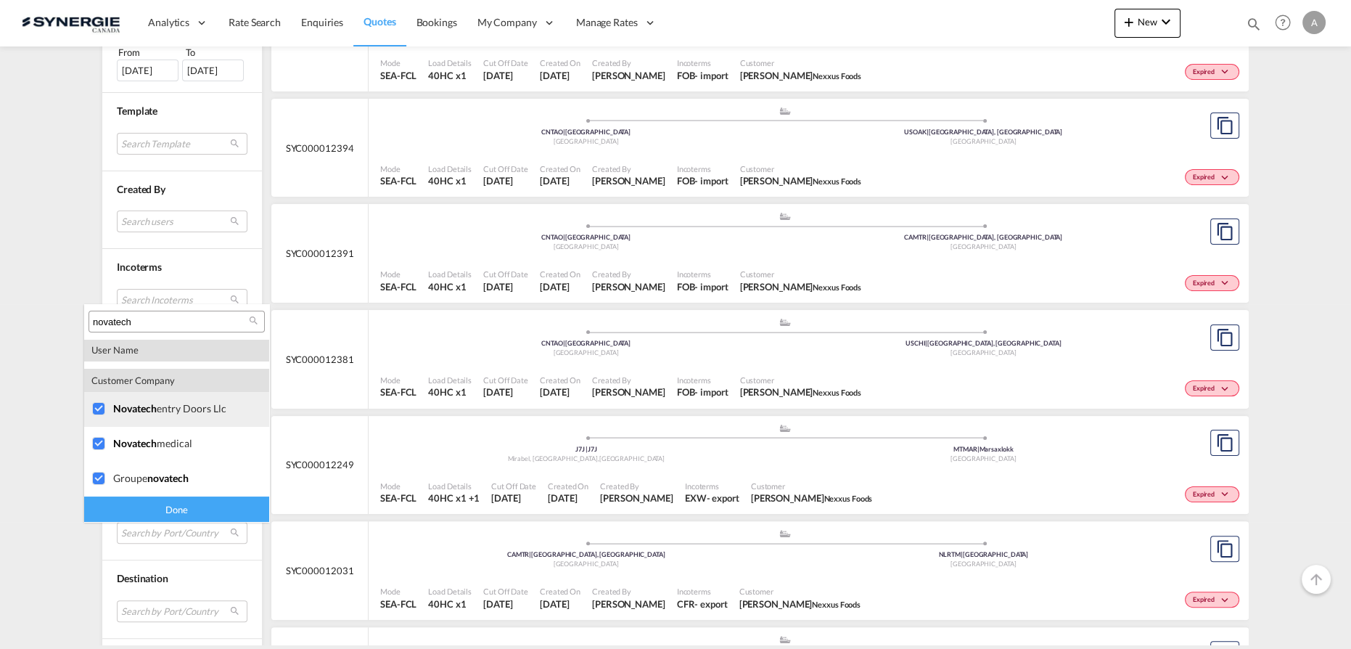
click at [97, 405] on div at bounding box center [99, 409] width 15 height 15
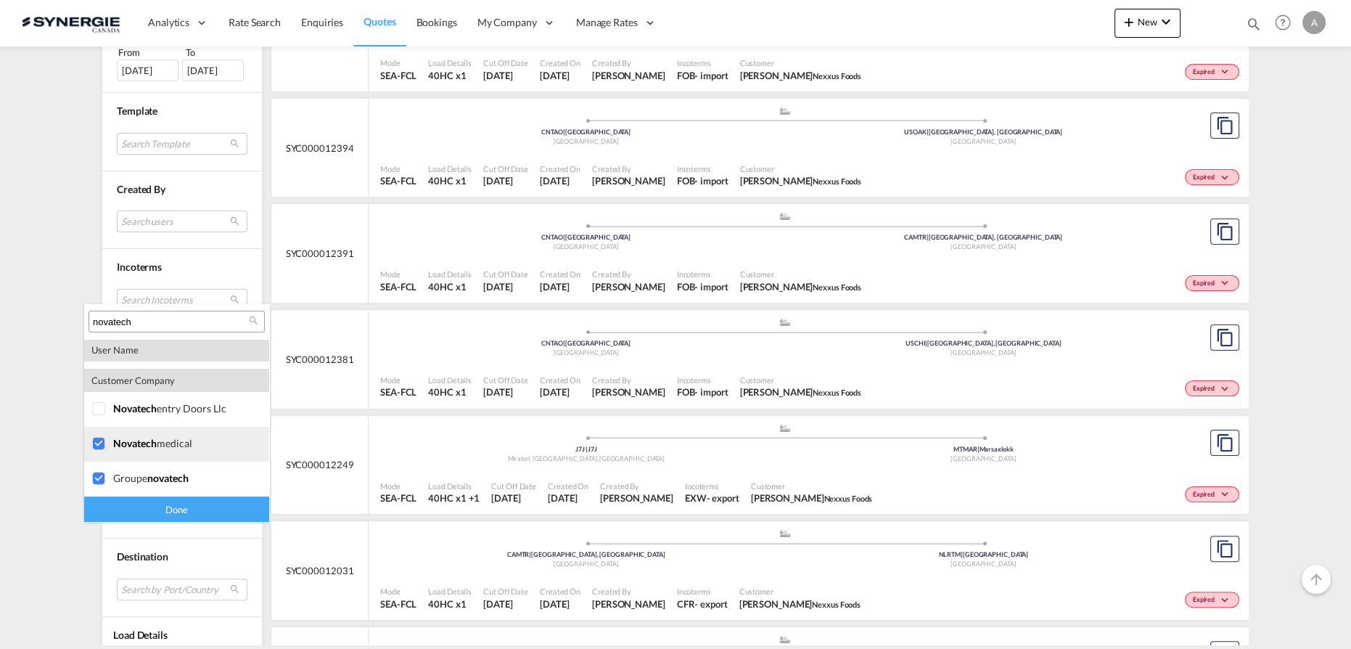
click at [94, 438] on div at bounding box center [99, 444] width 15 height 15
click at [134, 510] on div "Done" at bounding box center [176, 508] width 185 height 25
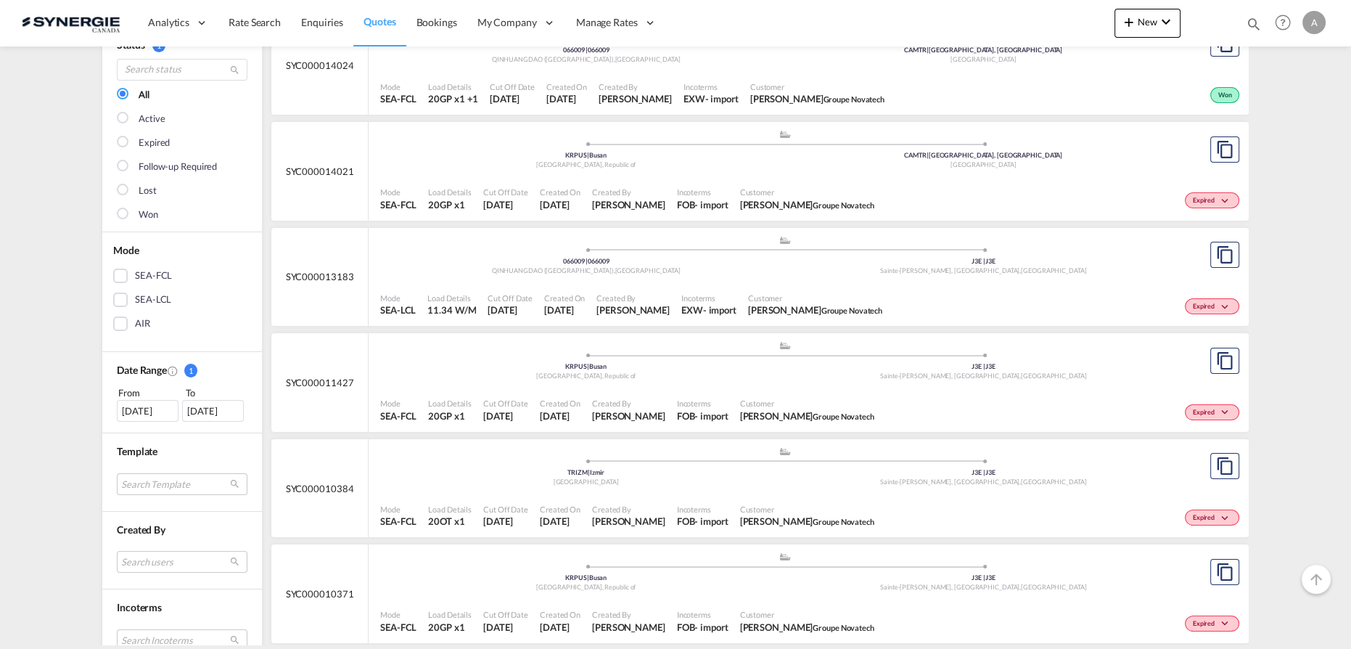
scroll to position [65, 0]
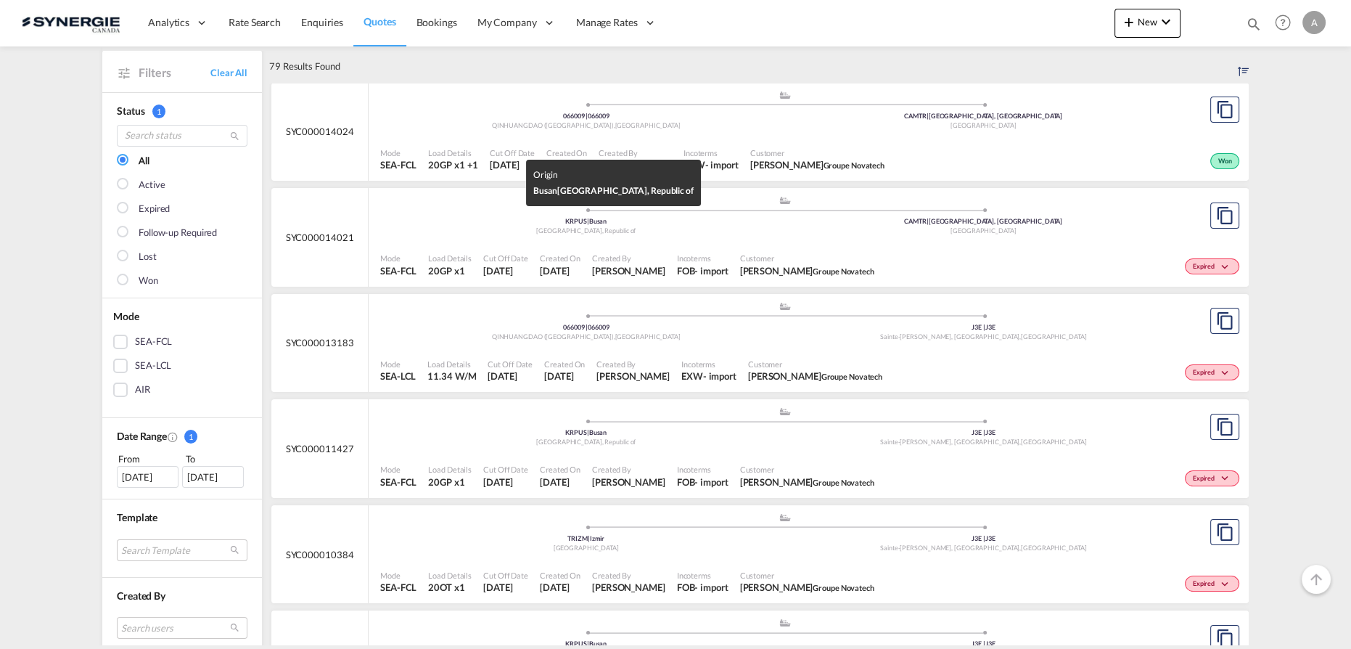
click at [702, 233] on div "Korea, Republic of" at bounding box center [587, 230] width 398 height 9
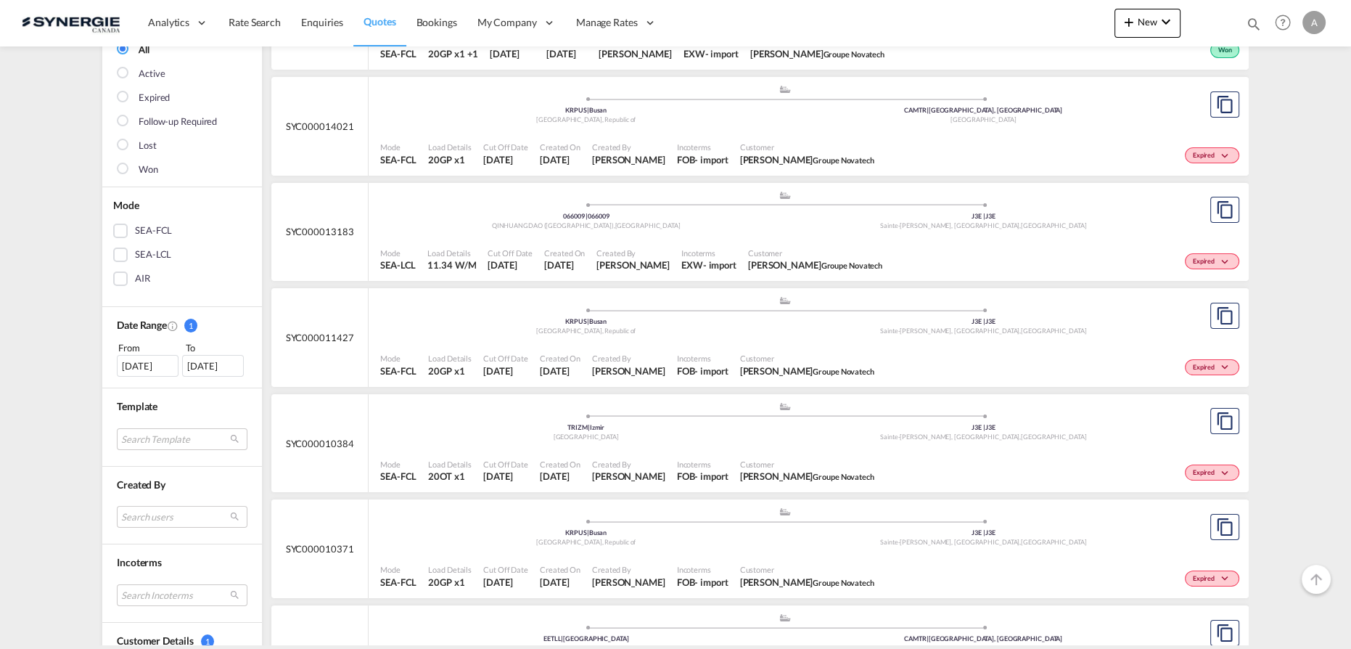
scroll to position [197, 0]
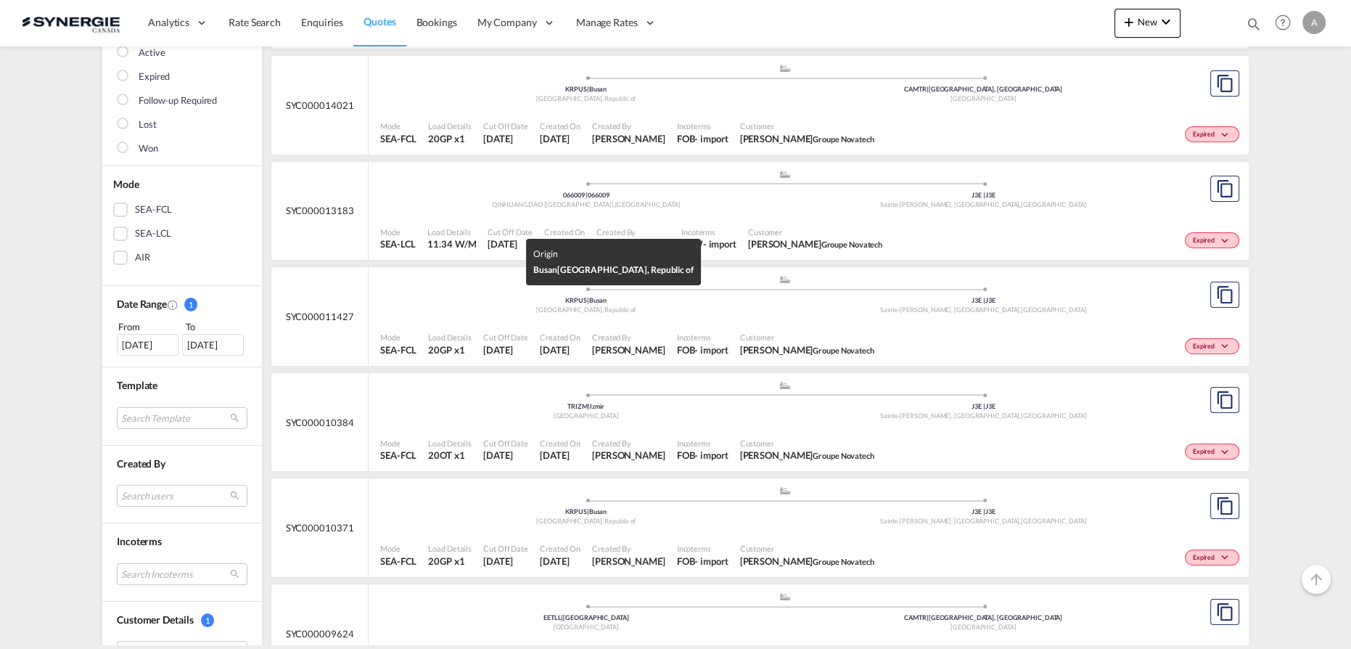
click at [682, 306] on div "Korea, Republic of" at bounding box center [587, 310] width 398 height 9
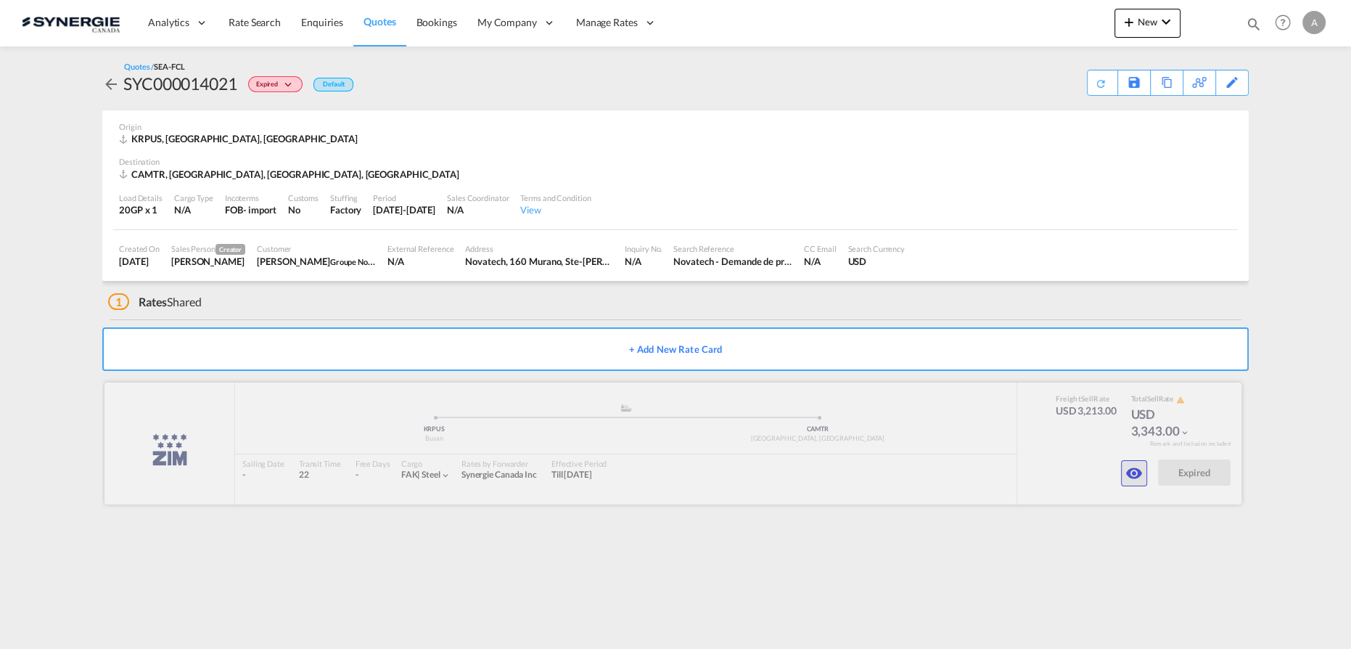
click at [1136, 472] on md-icon "icon-eye" at bounding box center [1134, 472] width 17 height 17
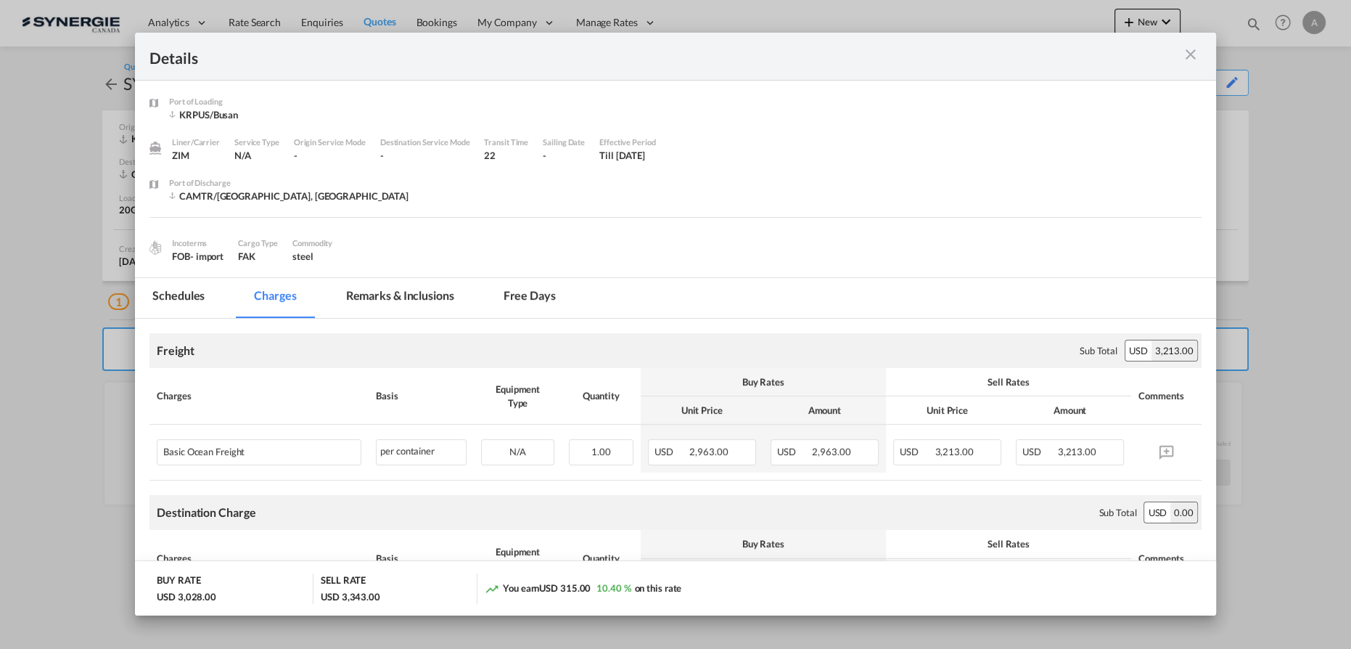
click at [397, 299] on md-tab-item "Remarks & Inclusions" at bounding box center [400, 298] width 143 height 40
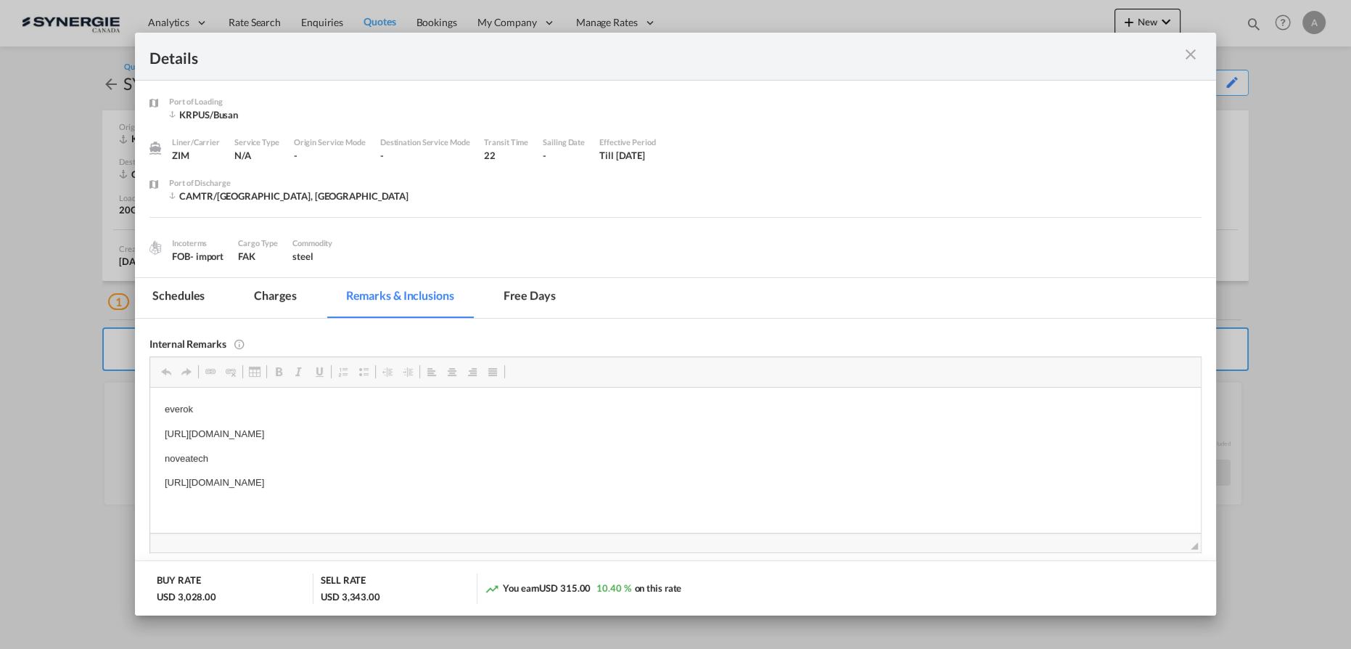
drag, startPoint x: 565, startPoint y: 435, endPoint x: 246, endPoint y: 429, distance: 319.3
drag, startPoint x: 549, startPoint y: 433, endPoint x: 578, endPoint y: 438, distance: 29.5
click at [552, 433] on p "[URL][DOMAIN_NAME]" at bounding box center [676, 433] width 1022 height 15
drag, startPoint x: 568, startPoint y: 432, endPoint x: 163, endPoint y: 437, distance: 405.7
click at [163, 437] on html "everok [URL][DOMAIN_NAME] noveatech [URL][DOMAIN_NAME]" at bounding box center [675, 446] width 1051 height 118
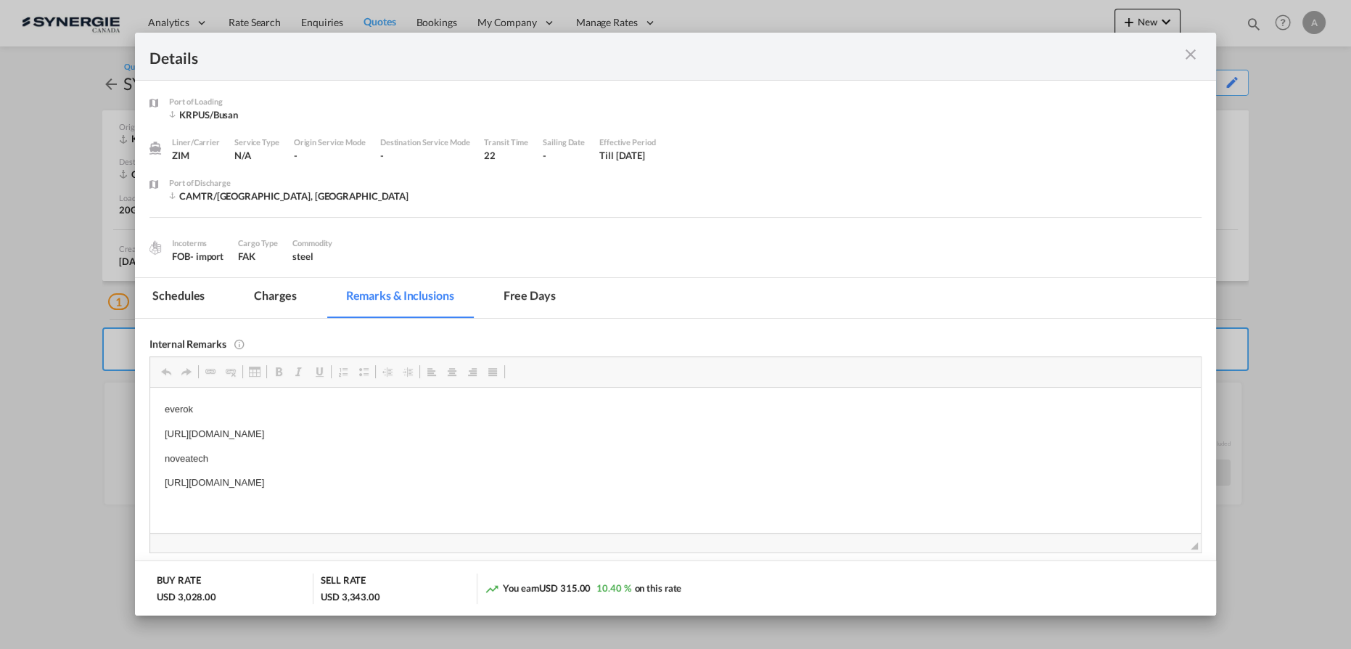
copy p "[URL][DOMAIN_NAME]"
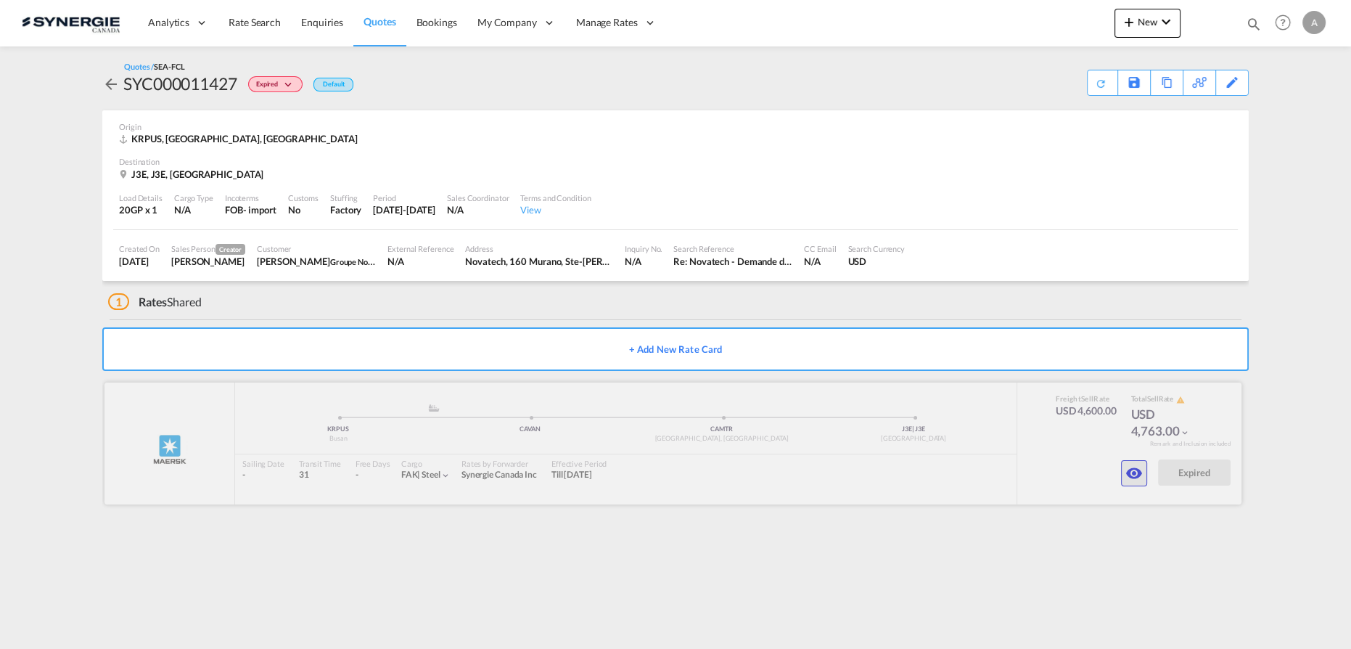
click at [1141, 466] on md-icon "icon-eye" at bounding box center [1134, 472] width 17 height 17
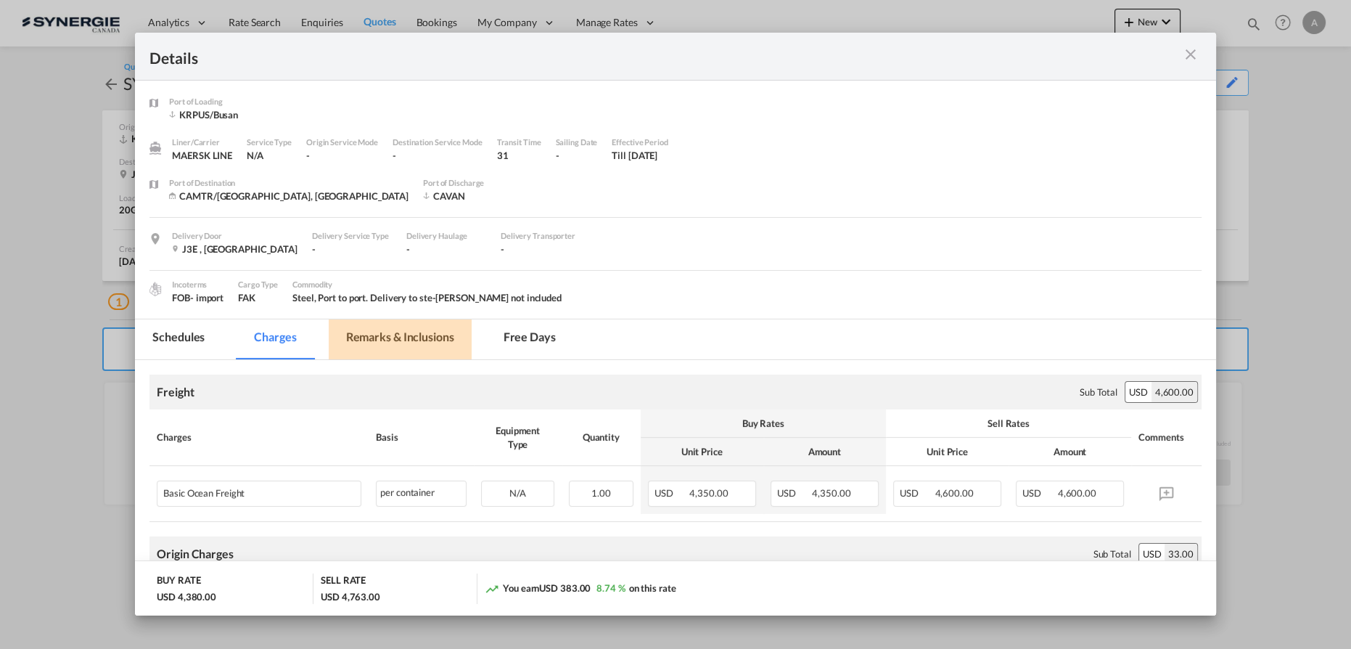
click at [425, 344] on md-tab-item "Remarks & Inclusions" at bounding box center [400, 339] width 143 height 40
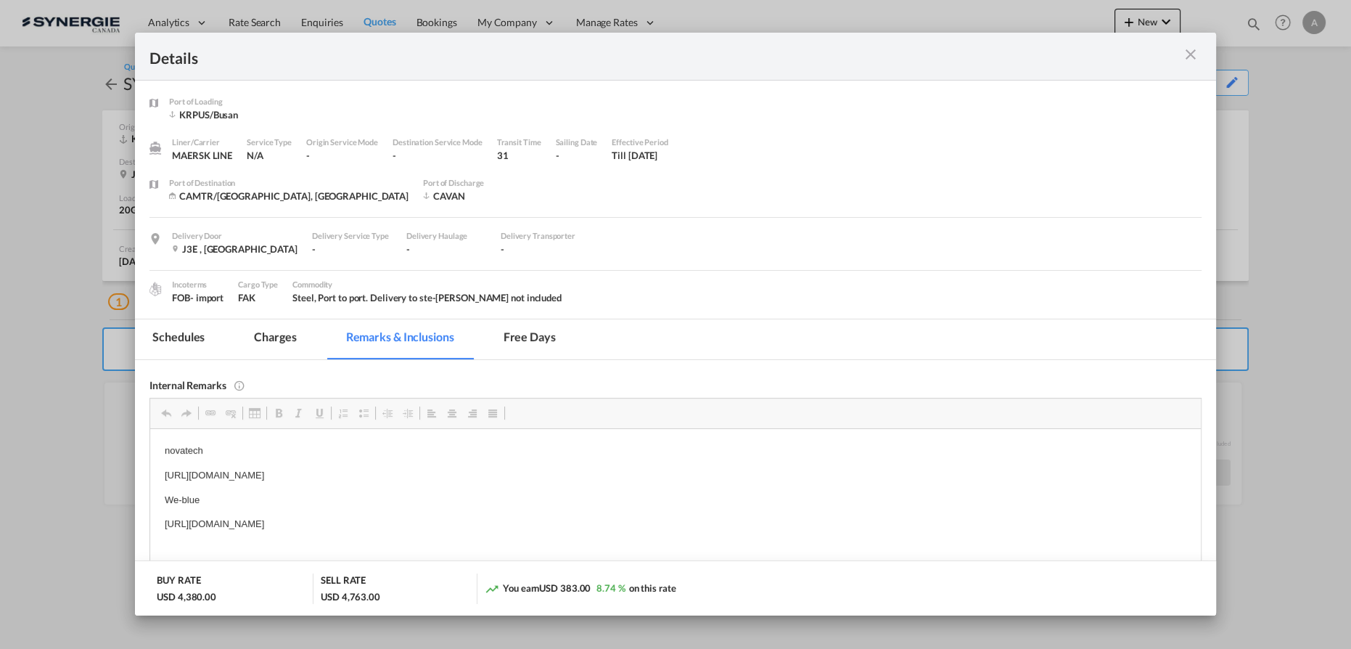
drag, startPoint x: 1191, startPoint y: 48, endPoint x: 840, endPoint y: 5, distance: 353.8
click at [1191, 48] on md-icon "icon-close m-3 fg-AAA8AD cursor" at bounding box center [1190, 54] width 17 height 17
